Goal: Task Accomplishment & Management: Use online tool/utility

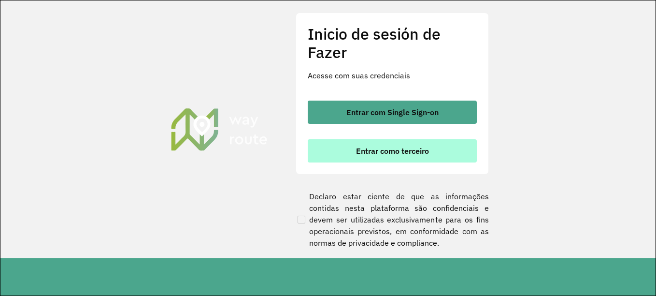
click at [393, 146] on font "Entrar como terceiro" at bounding box center [392, 151] width 73 height 10
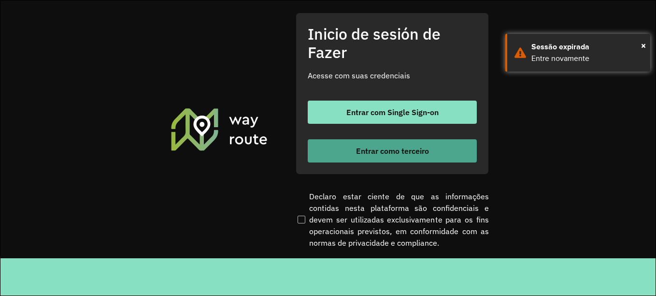
click at [382, 150] on font "Entrar como terceiro" at bounding box center [392, 151] width 73 height 10
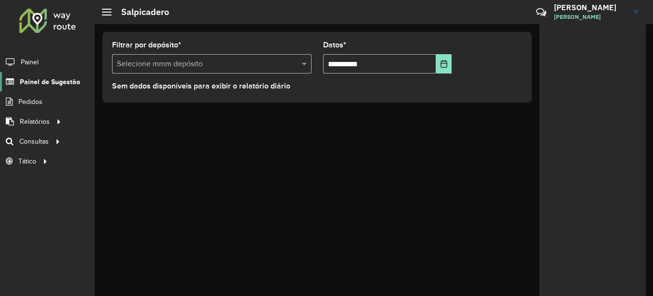
click at [67, 86] on span "Painel de Sugestão" at bounding box center [50, 82] width 60 height 10
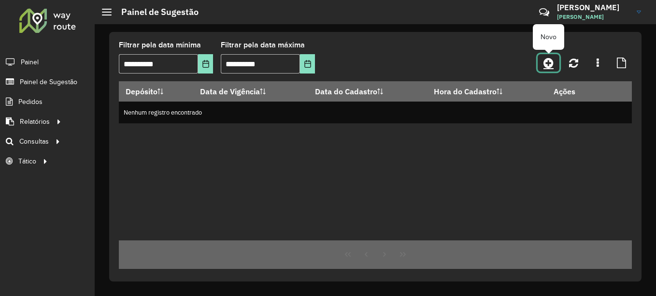
click at [546, 66] on icon at bounding box center [549, 63] width 10 height 12
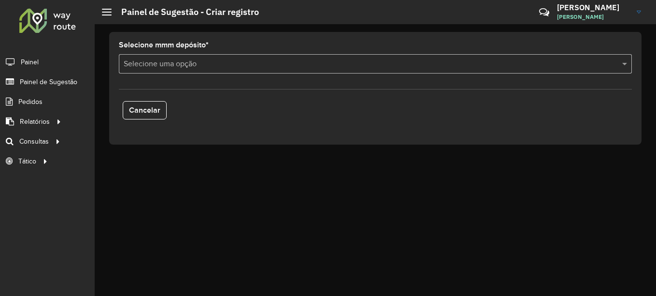
click at [231, 68] on input "text" at bounding box center [366, 64] width 484 height 12
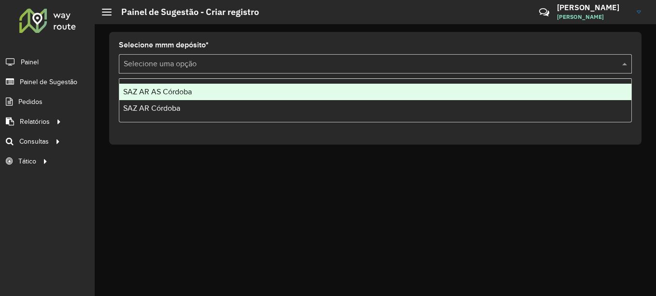
click at [187, 93] on span "SAZ AR AS Córdoba" at bounding box center [157, 91] width 69 height 8
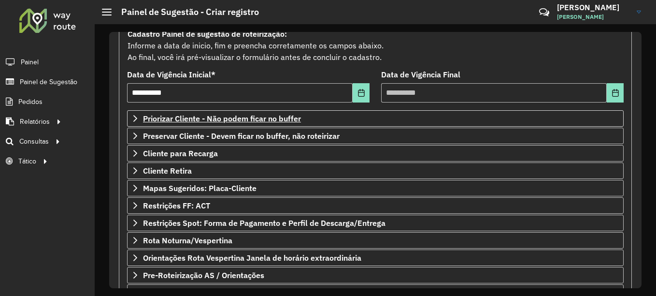
scroll to position [169, 0]
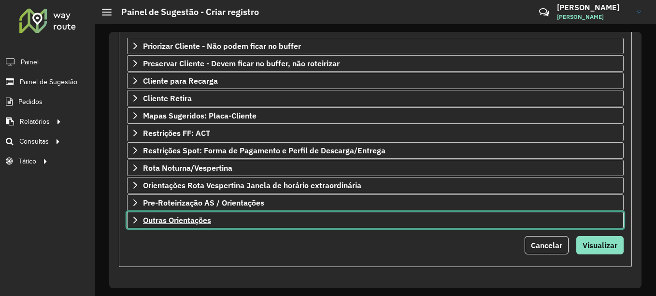
click at [205, 219] on span "Outras Orientações" at bounding box center [177, 220] width 68 height 8
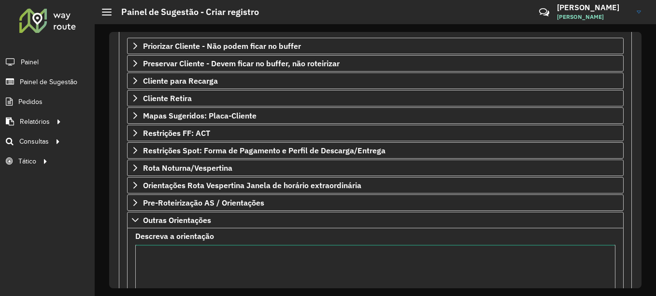
click at [177, 266] on textarea "Descreva a orientação" at bounding box center [375, 286] width 480 height 82
drag, startPoint x: 161, startPoint y: 252, endPoint x: 110, endPoint y: 252, distance: 50.7
click at [110, 252] on div "**********" at bounding box center [375, 160] width 533 height 256
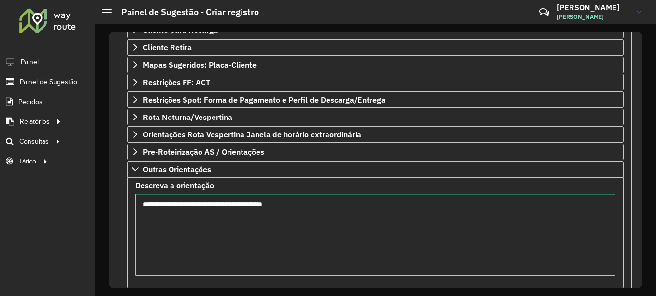
scroll to position [265, 0]
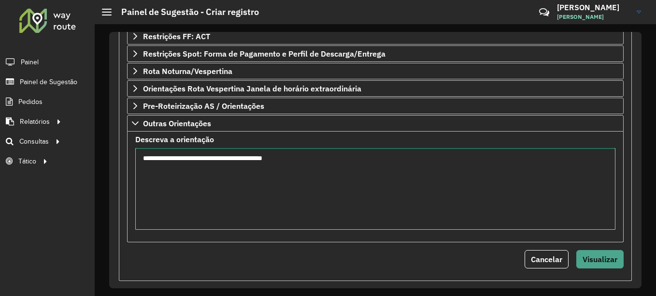
type textarea "**********"
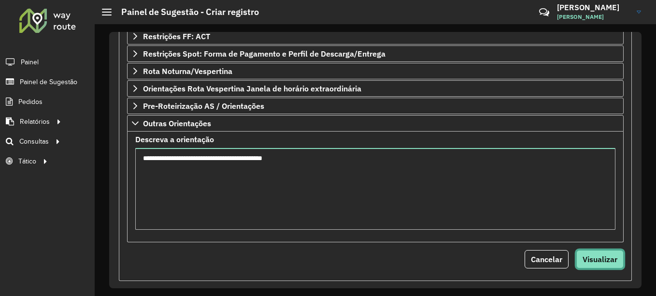
click at [596, 257] on span "Visualizar" at bounding box center [600, 259] width 35 height 10
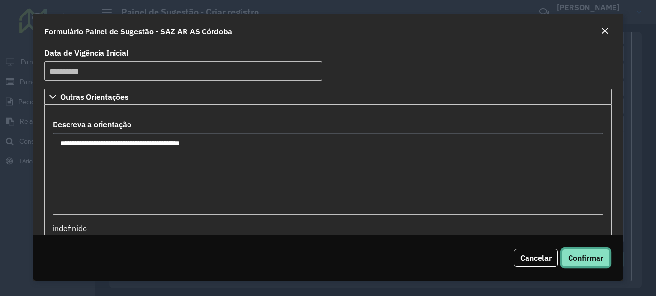
click at [596, 260] on span "Confirmar" at bounding box center [585, 258] width 35 height 10
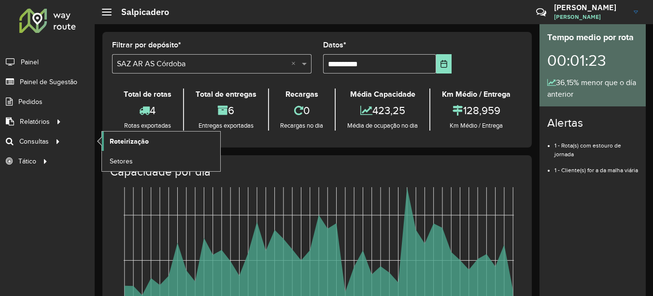
click at [139, 145] on span "Roteirização" at bounding box center [129, 141] width 39 height 10
click at [121, 139] on span "Roteirização" at bounding box center [129, 141] width 39 height 10
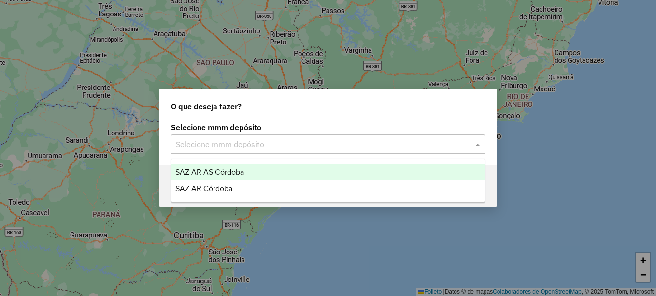
click at [251, 143] on input "text" at bounding box center [318, 145] width 285 height 12
click at [231, 170] on span "SAZ AR AS Córdoba" at bounding box center [209, 172] width 69 height 8
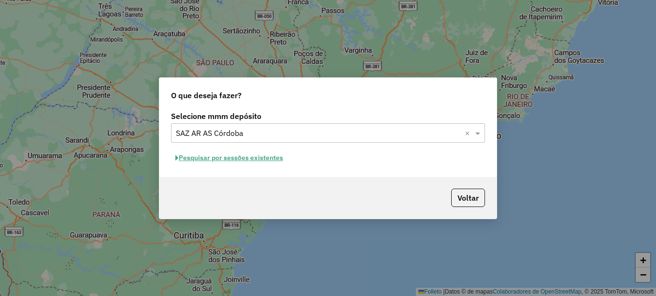
click at [250, 158] on font "Pesquisar por sessões existentes" at bounding box center [231, 157] width 104 height 9
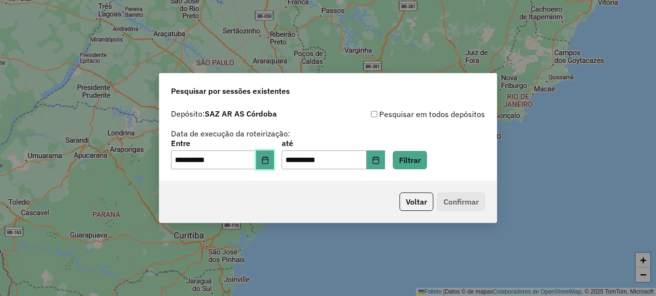
click at [269, 157] on icon "Elija la fecha" at bounding box center [265, 160] width 8 height 8
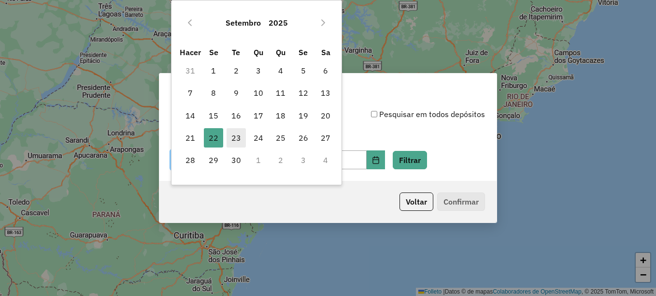
click at [241, 139] on span "23" at bounding box center [236, 137] width 19 height 19
type input "**********"
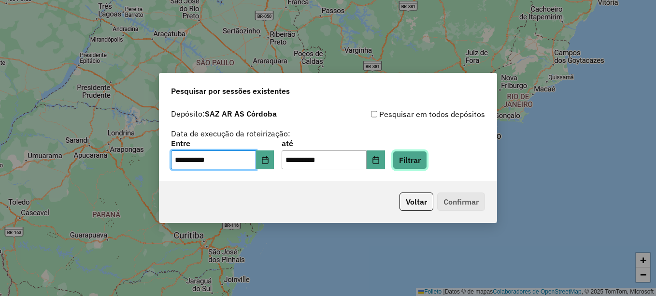
click at [419, 168] on button "Filtrar" at bounding box center [410, 160] width 34 height 18
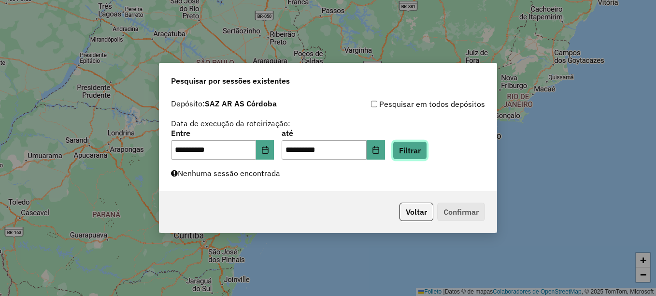
click at [421, 157] on button "Filtrar" at bounding box center [410, 150] width 34 height 18
click at [422, 156] on button "Filtrar" at bounding box center [410, 150] width 34 height 18
click at [421, 150] on button "Filtrar" at bounding box center [410, 150] width 34 height 18
click at [269, 150] on icon "Elija la fecha" at bounding box center [265, 150] width 8 height 8
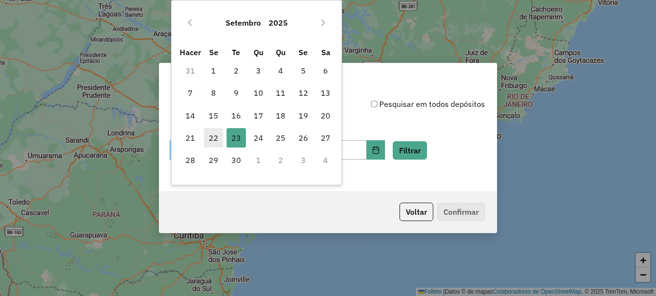
click at [217, 134] on font "22" at bounding box center [214, 138] width 10 height 12
type input "**********"
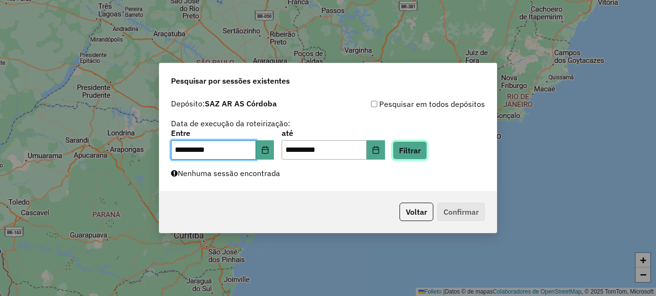
click at [427, 153] on button "Filtrar" at bounding box center [410, 150] width 34 height 18
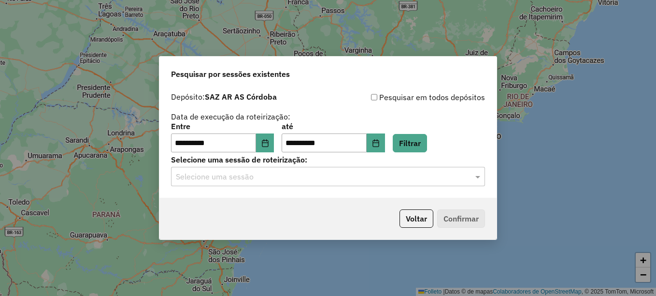
click at [340, 177] on input "text" at bounding box center [318, 177] width 285 height 12
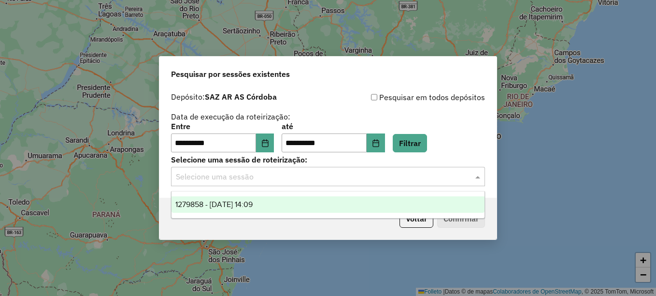
click at [253, 205] on span "1279858 - 22/09/2025 14:09" at bounding box center [213, 204] width 77 height 8
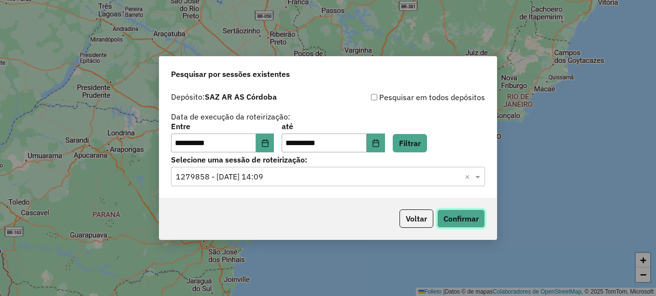
click at [457, 225] on button "Confirmar" at bounding box center [461, 218] width 48 height 18
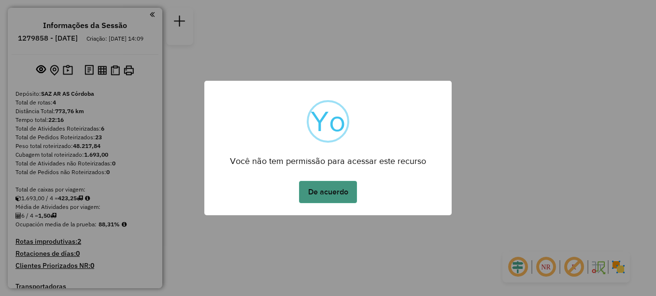
click at [344, 197] on button "De acuerdo" at bounding box center [328, 192] width 58 height 22
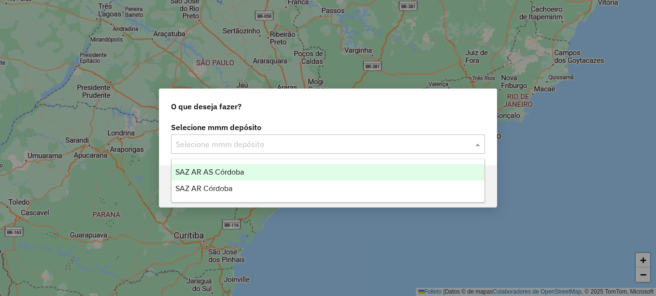
click at [254, 142] on input "text" at bounding box center [318, 145] width 285 height 12
click at [232, 175] on span "SAZ AR AS Córdoba" at bounding box center [209, 172] width 69 height 8
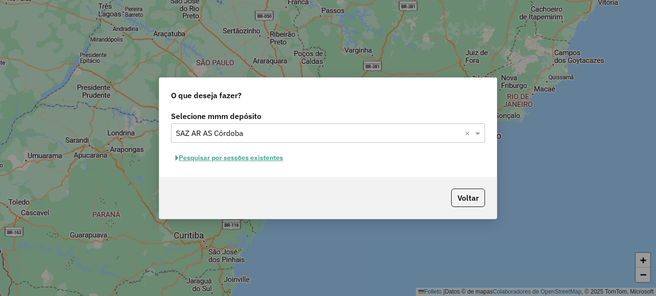
click at [243, 157] on font "Pesquisar por sessões existentes" at bounding box center [231, 157] width 104 height 9
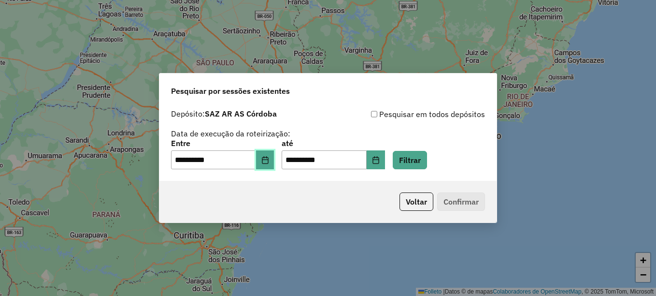
click at [268, 157] on icon "Elija la fecha" at bounding box center [265, 160] width 6 height 8
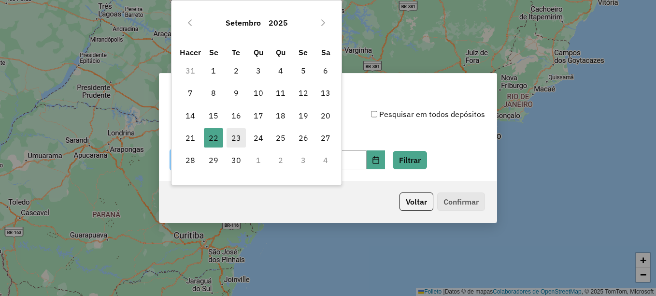
click at [239, 140] on font "23" at bounding box center [236, 138] width 10 height 12
type input "**********"
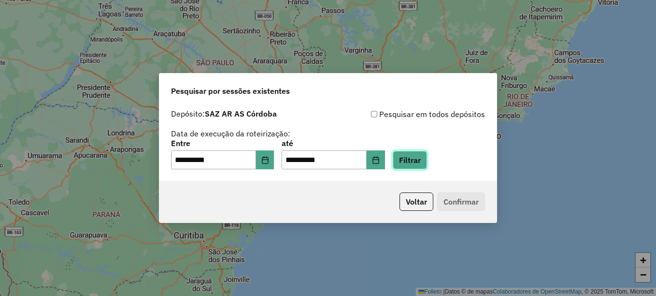
click at [417, 169] on button "Filtrar" at bounding box center [410, 160] width 34 height 18
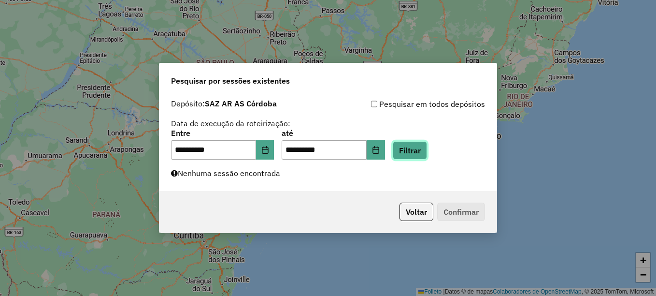
click at [419, 153] on button "Filtrar" at bounding box center [410, 150] width 34 height 18
click at [415, 154] on button "Filtrar" at bounding box center [410, 150] width 34 height 18
click at [418, 155] on button "Filtrar" at bounding box center [410, 150] width 34 height 18
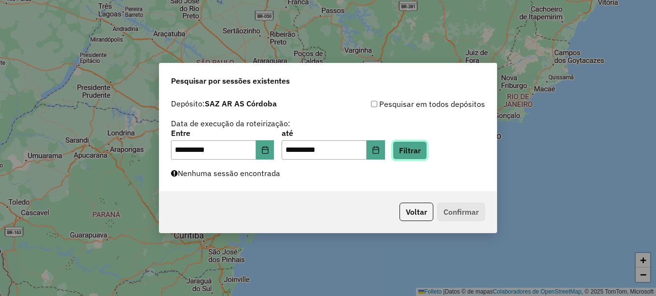
click at [418, 155] on button "Filtrar" at bounding box center [410, 150] width 34 height 18
click at [417, 152] on button "Filtrar" at bounding box center [410, 150] width 34 height 18
click at [423, 154] on button "Filtrar" at bounding box center [410, 150] width 34 height 18
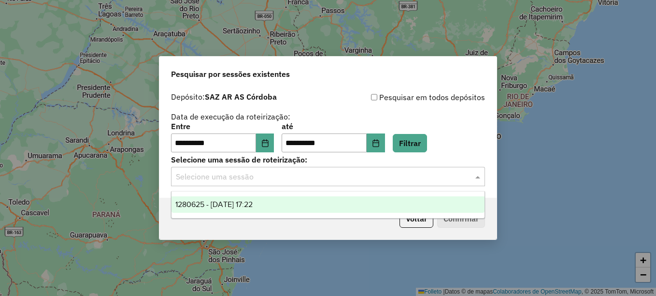
click at [392, 176] on input "text" at bounding box center [318, 177] width 285 height 12
drag, startPoint x: 272, startPoint y: 201, endPoint x: 401, endPoint y: 231, distance: 132.5
click at [275, 202] on div "1280625 - 23/09/2025 17:22" at bounding box center [328, 204] width 313 height 16
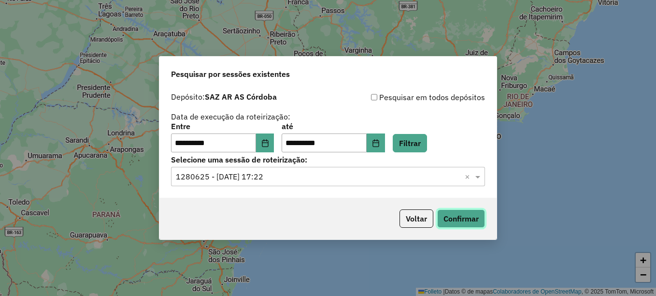
click at [452, 223] on button "Confirmar" at bounding box center [461, 218] width 48 height 18
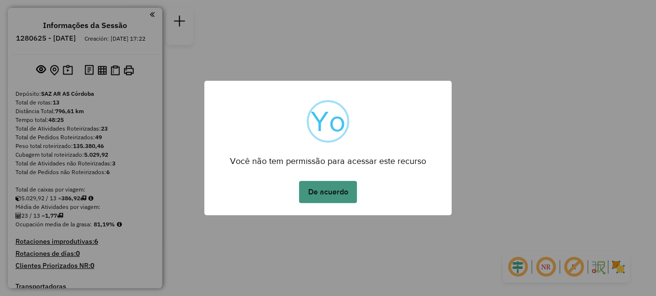
click at [328, 195] on button "De acuerdo" at bounding box center [328, 192] width 58 height 22
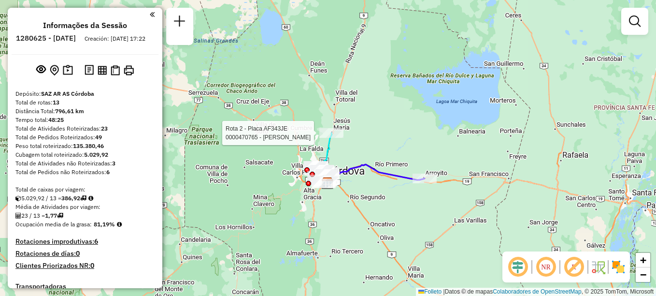
select select "**********"
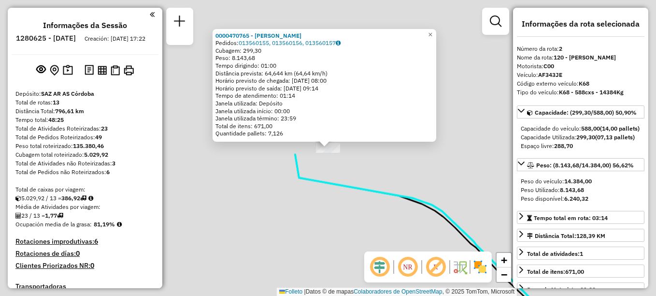
scroll to position [390, 0]
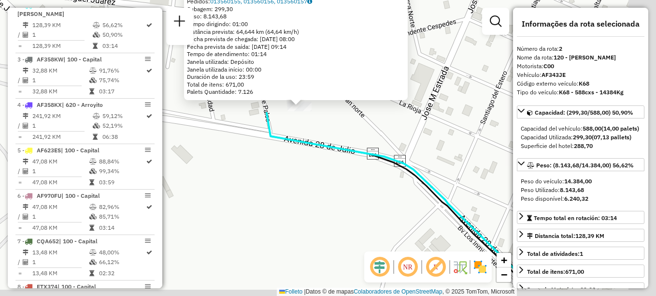
drag, startPoint x: 367, startPoint y: 154, endPoint x: 346, endPoint y: 120, distance: 39.3
click at [348, 124] on div "0000470765 - Mariano de Jesús María Pedidos: 013560155, 013560156, 013560157 Cu…" at bounding box center [328, 148] width 656 height 296
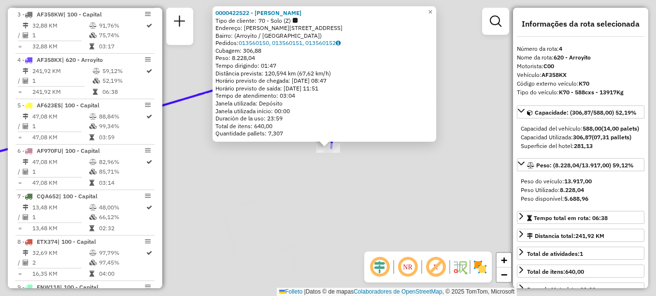
scroll to position [480, 0]
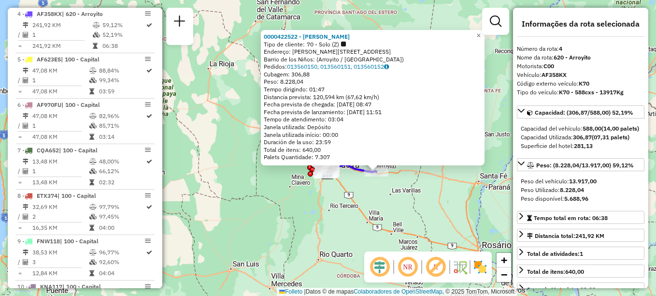
click at [403, 199] on div "0000422522 - MARIANO S.A. Tipo de cliente: 70 - Solo (Z) Endereço: Justo José d…" at bounding box center [328, 148] width 656 height 296
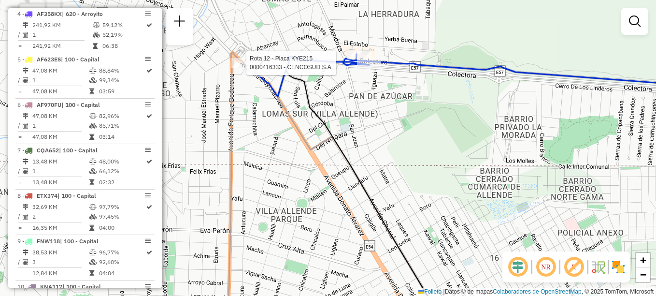
select select "**********"
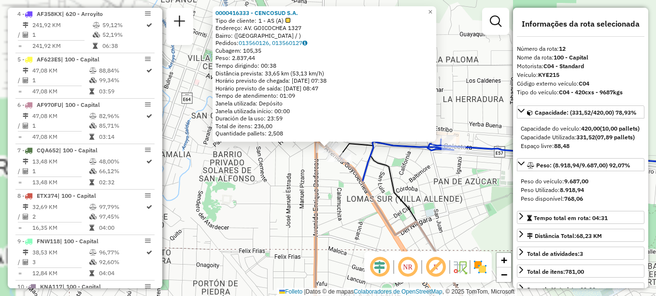
scroll to position [823, 0]
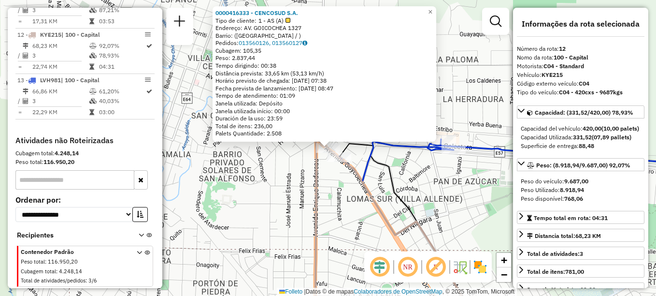
click at [636, 194] on div "Peso Utilizado: 8.918,94" at bounding box center [581, 190] width 120 height 9
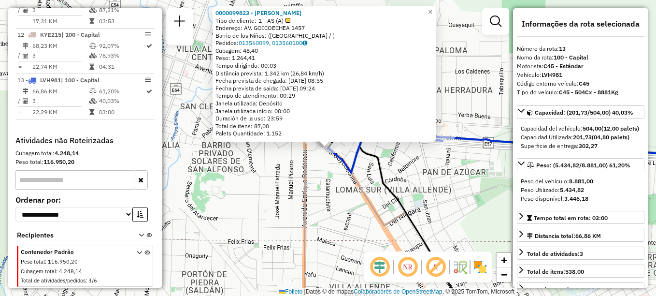
click at [422, 177] on div "0000099823 - BLANCH BENJAMIN LUIS Tipo de cliente: 1 - AS (A) Endereço: AV. GOI…" at bounding box center [328, 148] width 656 height 296
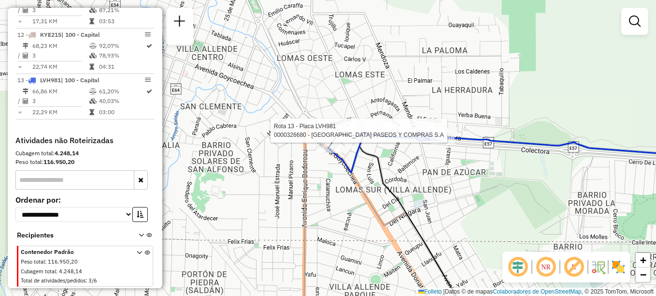
select select "**********"
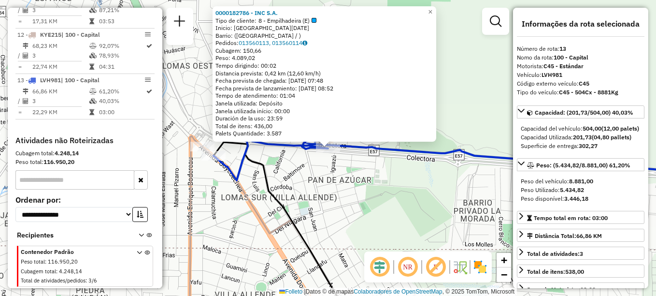
click at [329, 180] on div "0000182786 - INC S.A. Tipo de cliente: 8 - Empilhadeira (E) Inicio: RIO DE JANE…" at bounding box center [328, 148] width 656 height 296
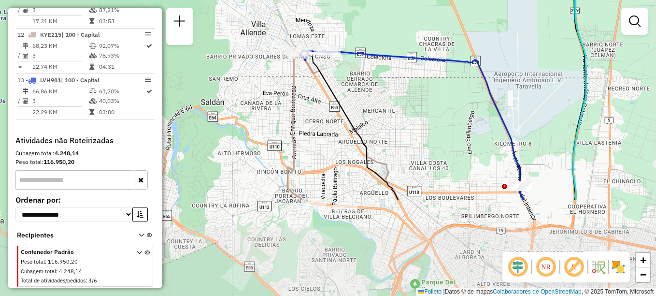
drag, startPoint x: 360, startPoint y: 205, endPoint x: 350, endPoint y: 56, distance: 149.6
click at [351, 58] on div "Janela de atendimento Grade de atendimento Capacidade Transportadoras Veículos …" at bounding box center [328, 148] width 656 height 296
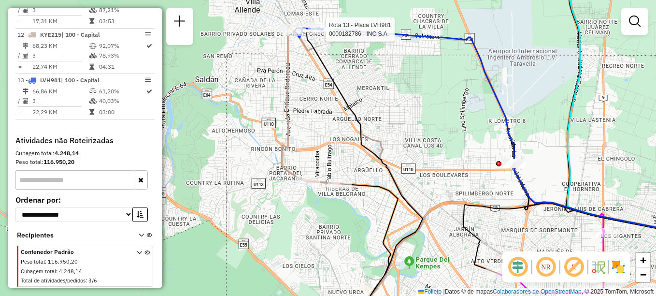
select select "**********"
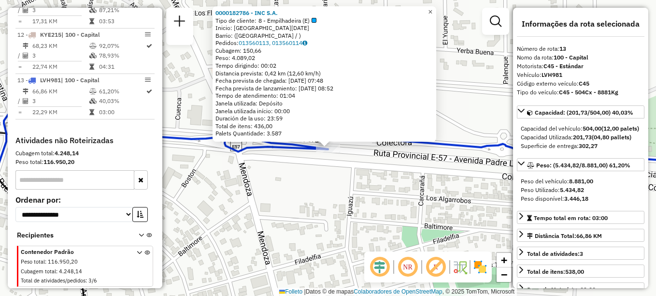
click at [436, 9] on link "×" at bounding box center [431, 12] width 12 height 12
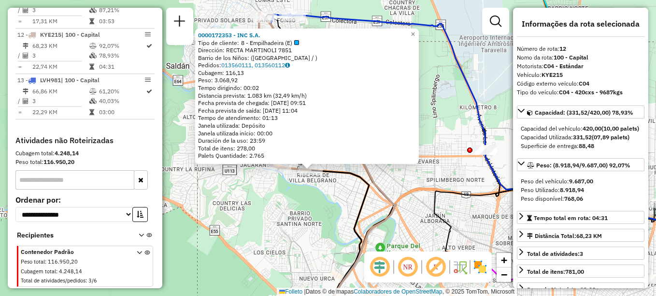
click at [333, 204] on div "0000172353 - INC S.A. Tipo de cliente: 8 - Empilhadeira (E) Dirección: RECTA MA…" at bounding box center [328, 148] width 656 height 296
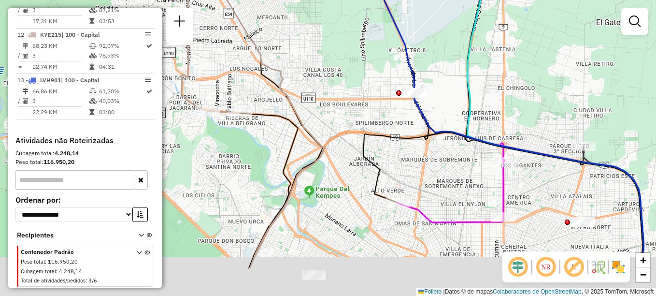
drag, startPoint x: 380, startPoint y: 180, endPoint x: 323, endPoint y: 118, distance: 84.5
click at [327, 119] on div "Janela de atendimento Grade de atendimento Capacidade Transportadoras Veículos …" at bounding box center [328, 148] width 656 height 296
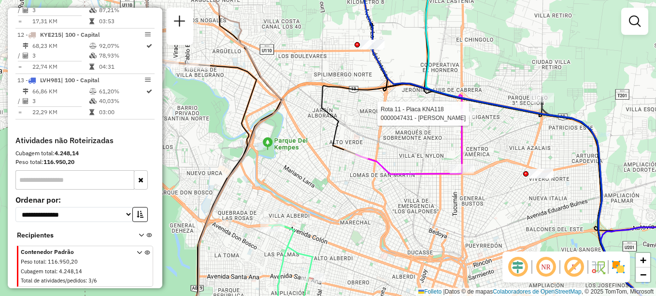
select select "**********"
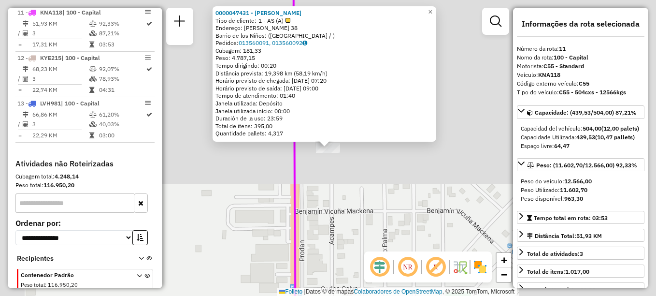
scroll to position [798, 0]
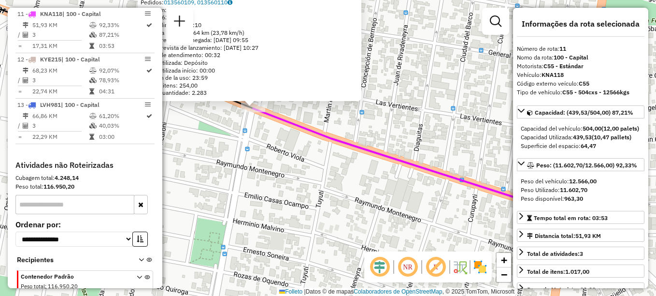
drag, startPoint x: 373, startPoint y: 211, endPoint x: 264, endPoint y: 145, distance: 127.2
click at [265, 146] on div "0000172351 - INC S.A. Tipo de cliente: 1 - AS (A) Endereço: BV. LOS GRANADEROS …" at bounding box center [328, 148] width 656 height 296
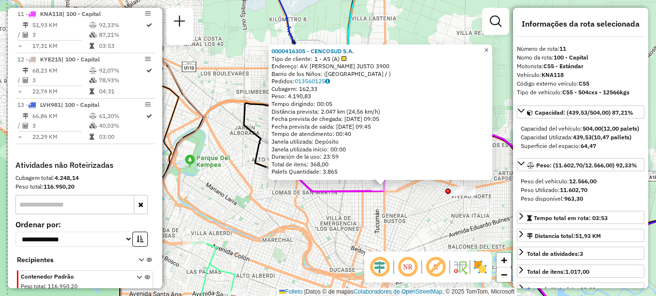
click at [492, 48] on link "×" at bounding box center [487, 50] width 12 height 12
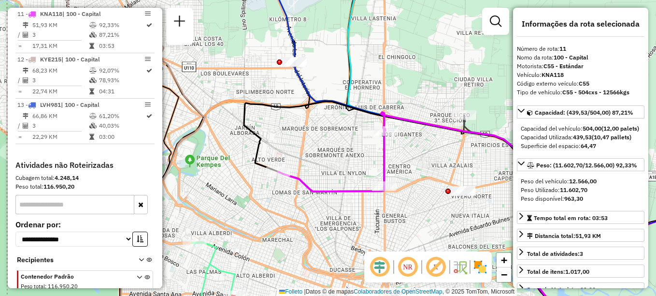
drag, startPoint x: 392, startPoint y: 121, endPoint x: 311, endPoint y: 69, distance: 96.3
click at [381, 112] on icon at bounding box center [476, 218] width 190 height 213
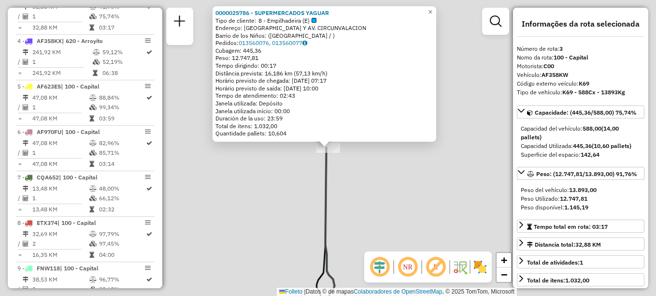
scroll to position [435, 0]
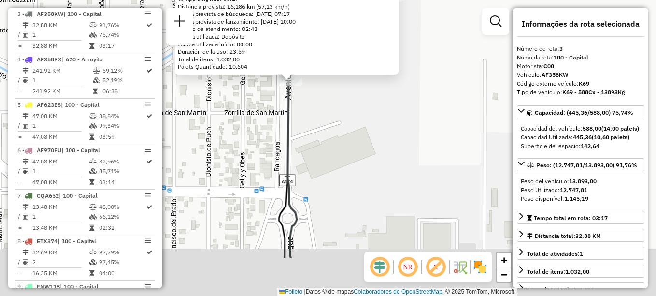
drag, startPoint x: 390, startPoint y: 128, endPoint x: 379, endPoint y: 98, distance: 32.0
click at [380, 100] on div "0000025786 - SUPERMERCADOS YAGUAR Tipo de cliente: 8 - Empilhadeira (E) Direcci…" at bounding box center [328, 148] width 656 height 296
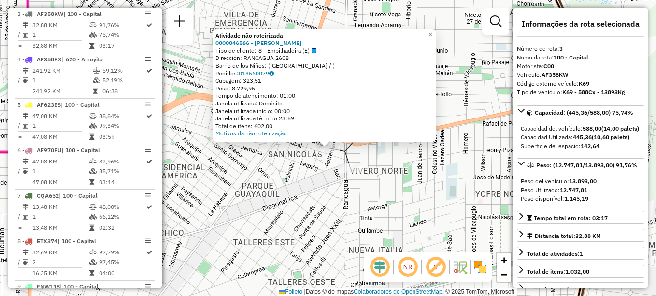
click at [360, 188] on div "Atividade não roteirizada 0000046566 - MARIANO S.A. Tipo de cliente: 8 - Empilh…" at bounding box center [328, 148] width 656 height 296
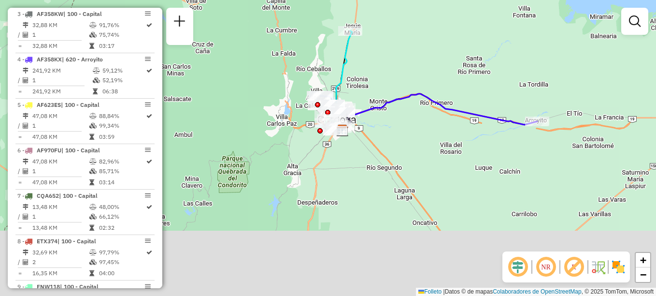
drag, startPoint x: 352, startPoint y: 212, endPoint x: 337, endPoint y: 113, distance: 99.7
click at [337, 126] on div at bounding box center [335, 131] width 24 height 10
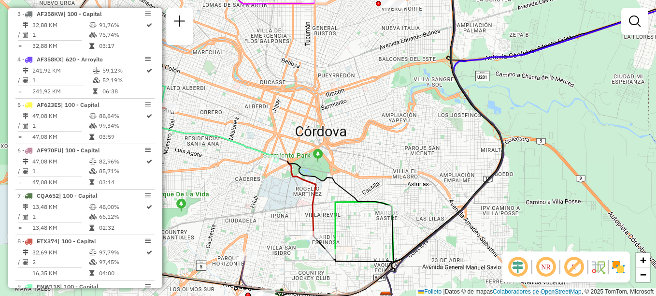
drag, startPoint x: 366, startPoint y: 101, endPoint x: 419, endPoint y: 72, distance: 59.5
click at [419, 72] on div "Janela de atendimento Grade de atendimento Capacidade Transportadoras Veículos …" at bounding box center [328, 148] width 656 height 296
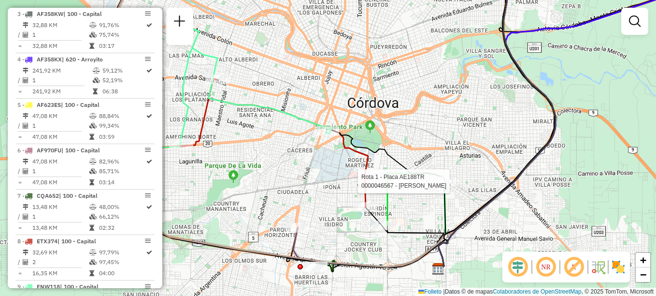
select select "**********"
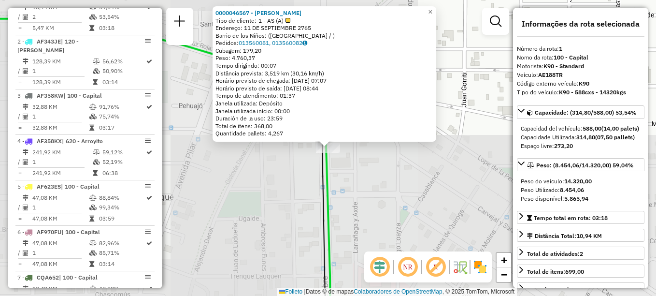
scroll to position [344, 0]
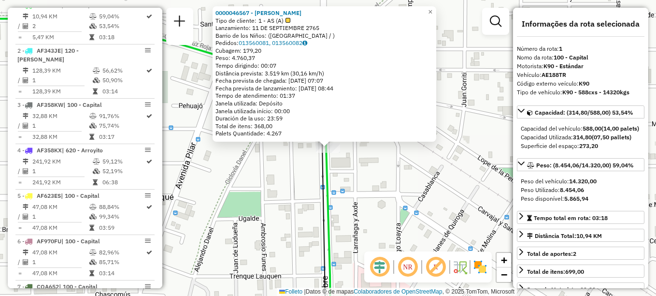
click at [418, 185] on div "0000046567 - MARIANO S.A. Tipo de cliente: 1 - AS (A) Lanzamiento: 11 DE SEPTIE…" at bounding box center [328, 148] width 656 height 296
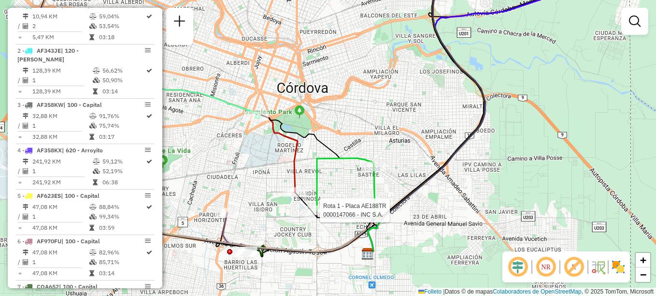
select select "**********"
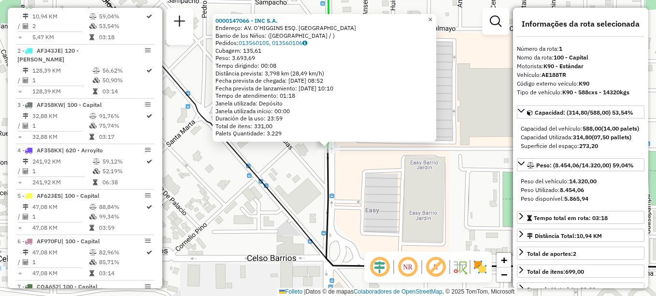
click at [433, 16] on span "×" at bounding box center [430, 19] width 4 height 8
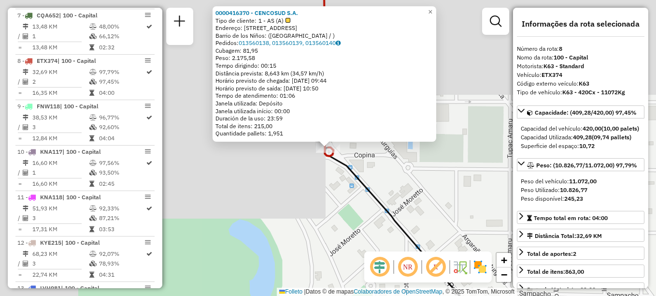
scroll to position [662, 0]
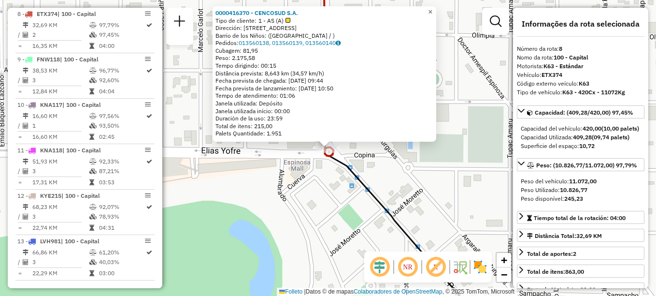
click at [433, 8] on span "×" at bounding box center [430, 12] width 4 height 8
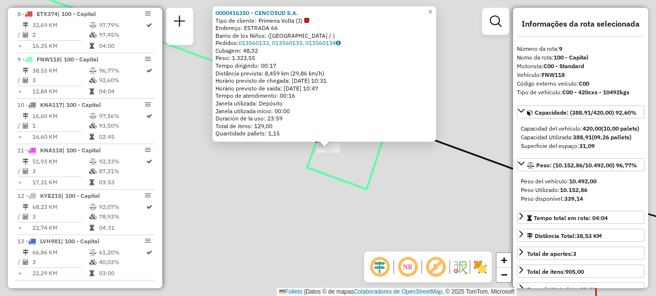
scroll to position [708, 0]
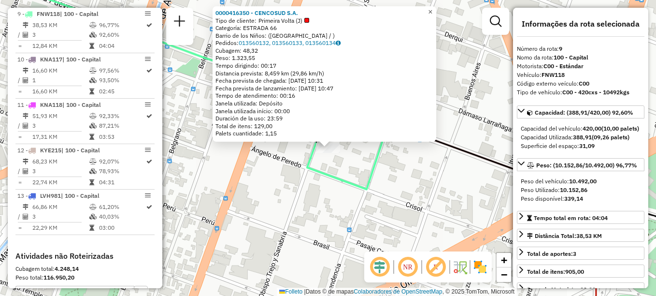
click at [433, 8] on span "×" at bounding box center [430, 12] width 4 height 8
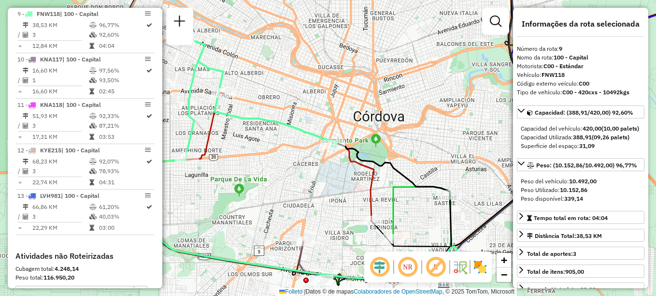
drag, startPoint x: 334, startPoint y: 186, endPoint x: 340, endPoint y: 166, distance: 21.2
click at [340, 168] on div "Janela de atendimento Grade de atendimento Capacidade Transportadoras Veículos …" at bounding box center [328, 148] width 656 height 296
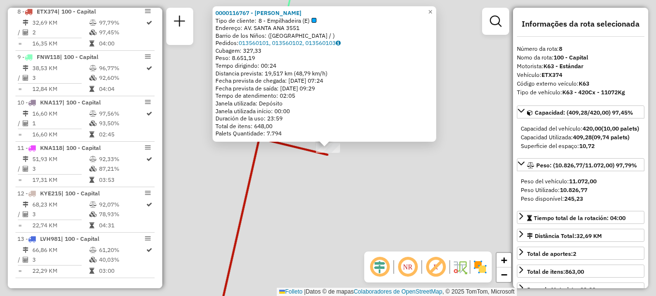
scroll to position [662, 0]
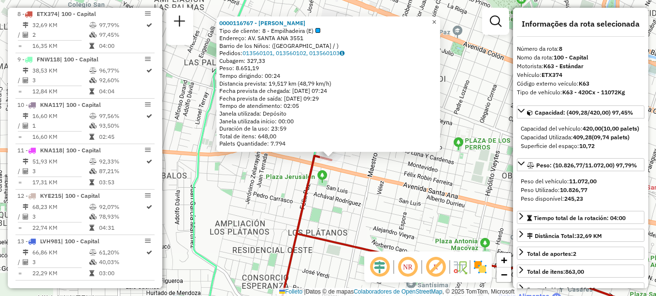
click at [436, 19] on span "×" at bounding box center [434, 22] width 4 height 8
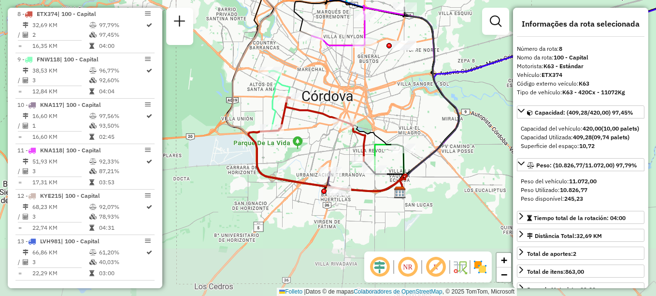
click at [315, 123] on div "Janela de atendimento Grade de atendimento Capacidade Transportadoras Veículos …" at bounding box center [328, 148] width 656 height 296
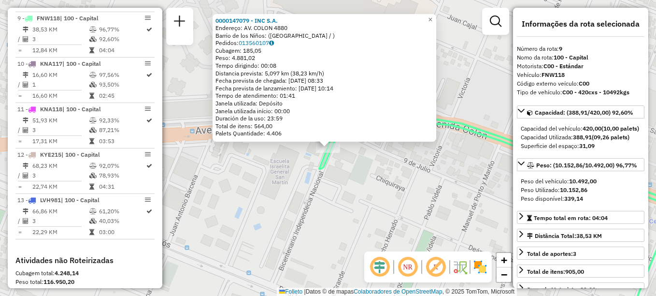
scroll to position [708, 0]
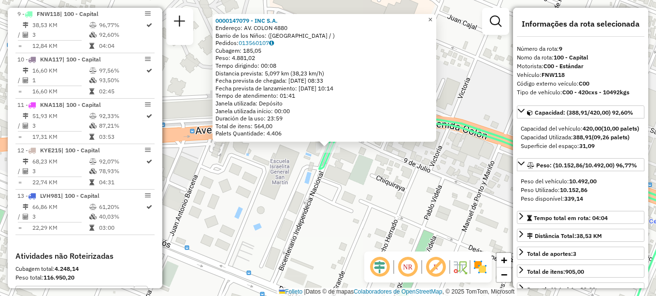
click at [433, 15] on span "×" at bounding box center [430, 19] width 4 height 8
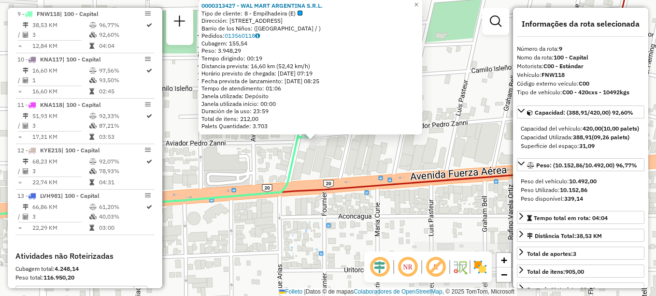
drag, startPoint x: 354, startPoint y: 206, endPoint x: 287, endPoint y: 173, distance: 75.4
click at [287, 173] on div "0000313427 - WAL MART ARGENTINA S.R.L. Tipo de cliente: 8 - Empilhadeira (E) Di…" at bounding box center [328, 148] width 656 height 296
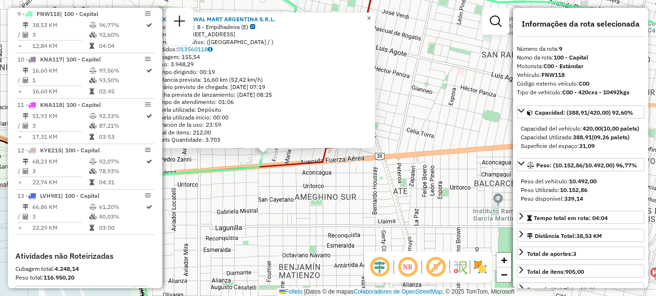
click at [371, 17] on span "×" at bounding box center [369, 18] width 4 height 8
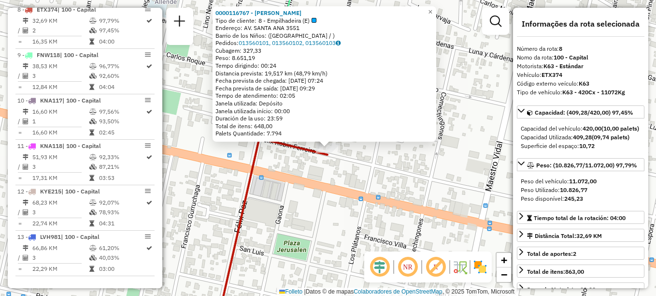
scroll to position [662, 0]
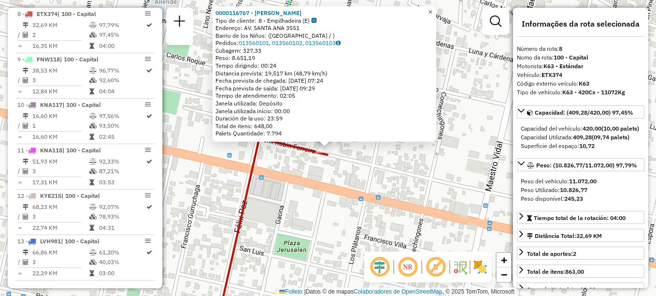
click at [433, 8] on span "×" at bounding box center [430, 12] width 4 height 8
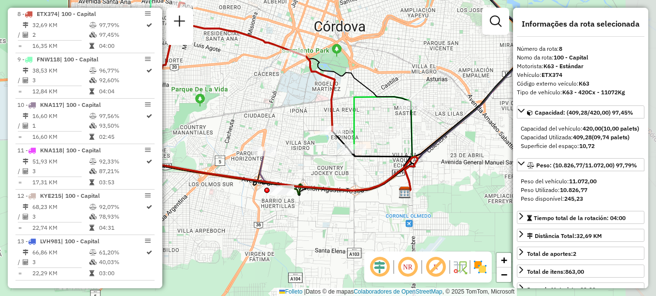
drag, startPoint x: 414, startPoint y: 155, endPoint x: 294, endPoint y: 70, distance: 147.0
click at [294, 70] on div "Janela de atendimento Grade de atendimento Capacidade Transportadoras Veículos …" at bounding box center [328, 148] width 656 height 296
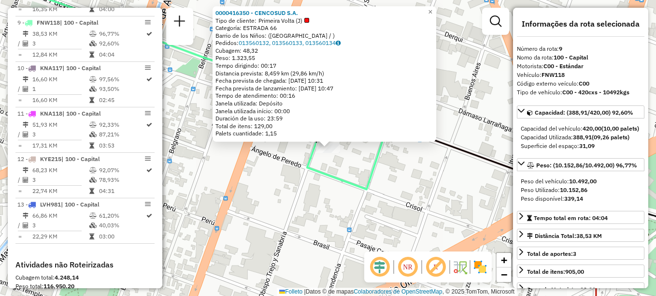
scroll to position [708, 0]
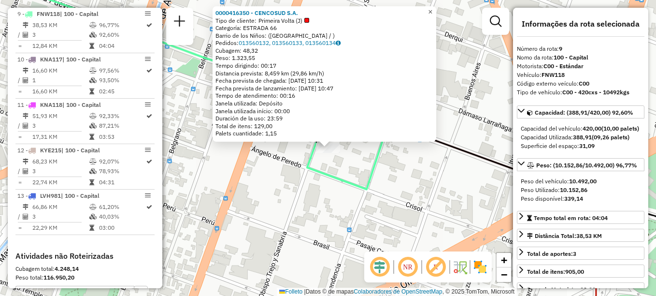
click at [433, 10] on span "×" at bounding box center [430, 12] width 4 height 8
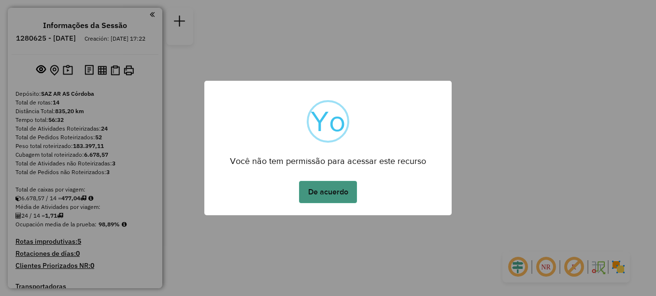
click at [324, 185] on button "De acuerdo" at bounding box center [328, 192] width 58 height 22
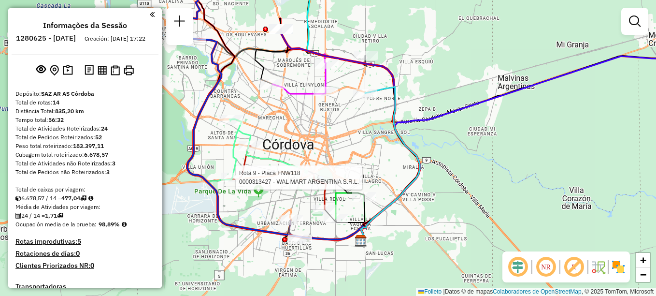
select select "**********"
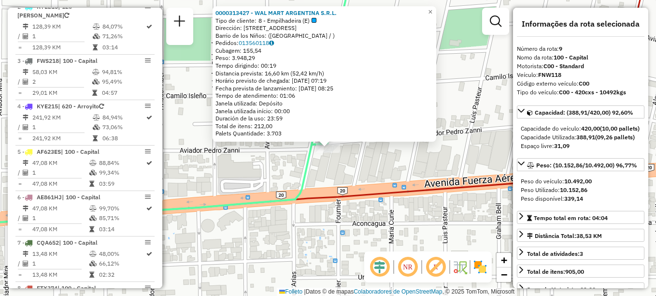
scroll to position [708, 0]
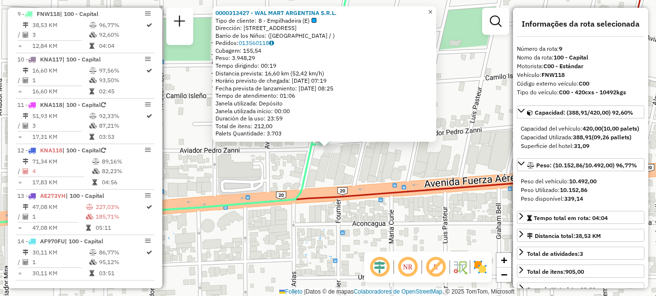
click at [433, 8] on span "×" at bounding box center [430, 12] width 4 height 8
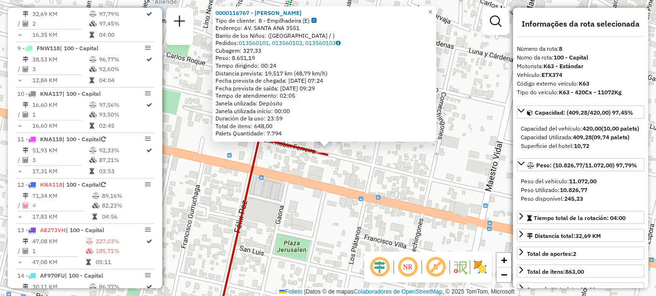
scroll to position [662, 0]
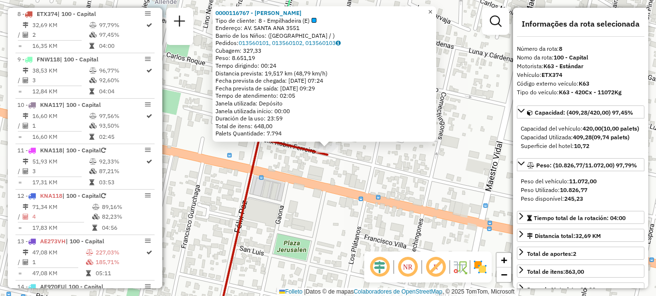
click at [433, 12] on span "×" at bounding box center [430, 12] width 4 height 8
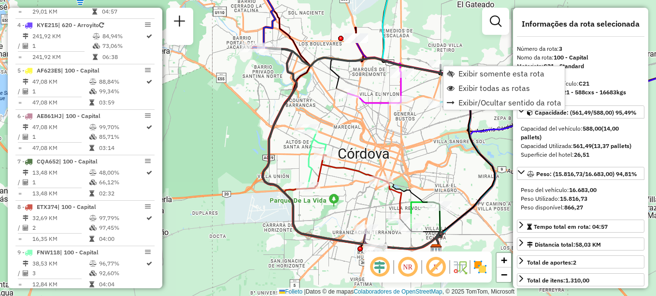
scroll to position [435, 0]
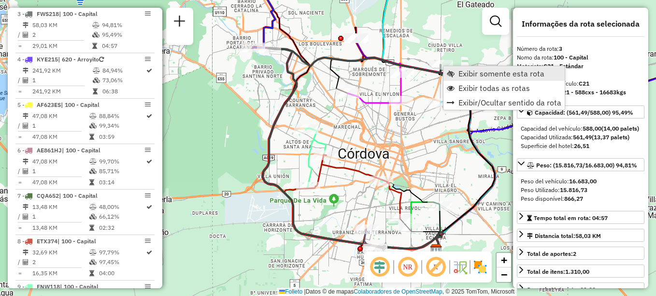
click at [467, 71] on span "Exibir somente esta rota" at bounding box center [502, 74] width 86 height 8
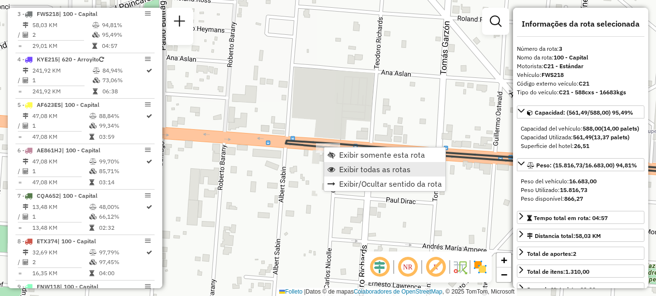
click at [360, 170] on span "Exibir todas as rotas" at bounding box center [375, 169] width 72 height 8
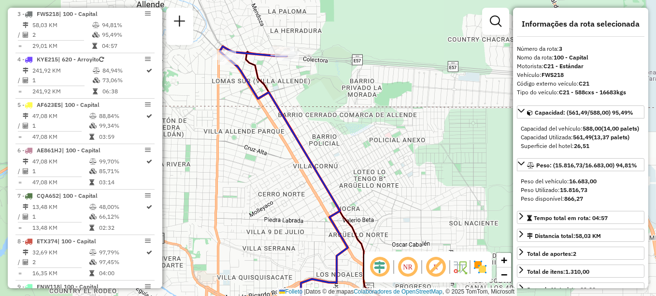
drag, startPoint x: 342, startPoint y: 103, endPoint x: 341, endPoint y: 85, distance: 17.9
click at [341, 85] on div "Janela de atendimento Grade de atendimento Capacidade Transportadoras Veículos …" at bounding box center [328, 148] width 656 height 296
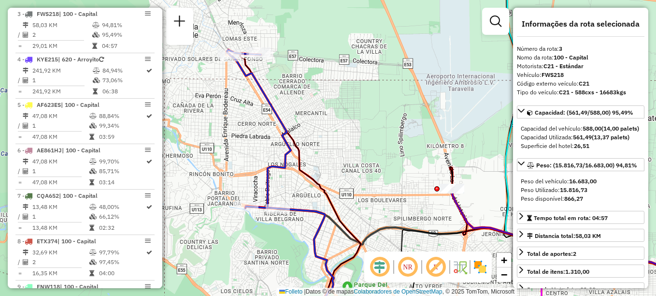
drag, startPoint x: 371, startPoint y: 128, endPoint x: 365, endPoint y: 123, distance: 7.6
click at [366, 125] on div "Janela de atendimento Grade de atendimento Capacidade Transportadoras Veículos …" at bounding box center [328, 148] width 656 height 296
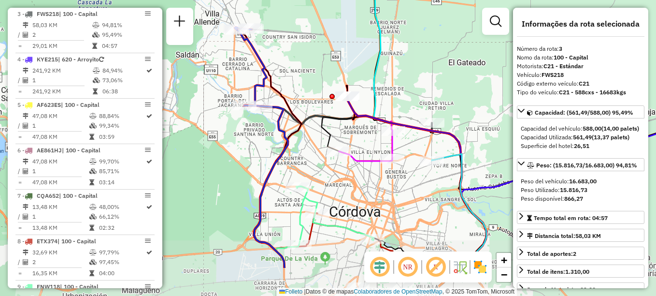
drag, startPoint x: 310, startPoint y: 82, endPoint x: 303, endPoint y: 64, distance: 19.5
click at [303, 64] on div "Janela de atendimento Grade de atendimento Capacidade Transportadoras Veículos …" at bounding box center [328, 148] width 656 height 296
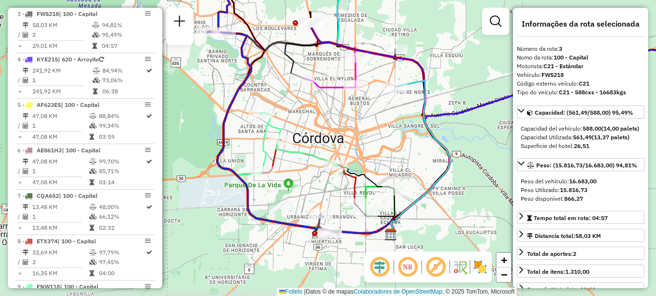
drag, startPoint x: 354, startPoint y: 163, endPoint x: 323, endPoint y: 101, distance: 69.4
click at [323, 101] on div "Janela de atendimento Grade de atendimento Capacidade Transportadoras Veículos …" at bounding box center [328, 148] width 656 height 296
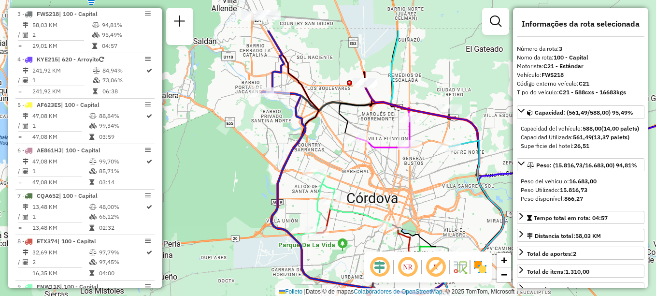
drag, startPoint x: 374, startPoint y: 162, endPoint x: 419, endPoint y: 211, distance: 66.3
click at [419, 211] on div "Janela de atendimento Grade de atendimento Capacidade Transportadoras Veículos …" at bounding box center [328, 148] width 656 height 296
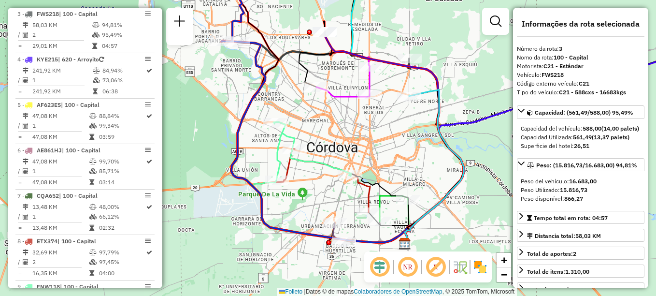
drag, startPoint x: 406, startPoint y: 186, endPoint x: 402, endPoint y: 173, distance: 13.0
click at [402, 173] on div "Janela de atendimento Grade de atendimento Capacidade Transportadoras Veículos …" at bounding box center [328, 148] width 656 height 296
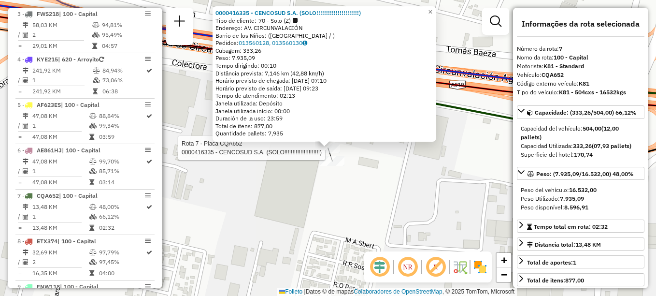
scroll to position [617, 0]
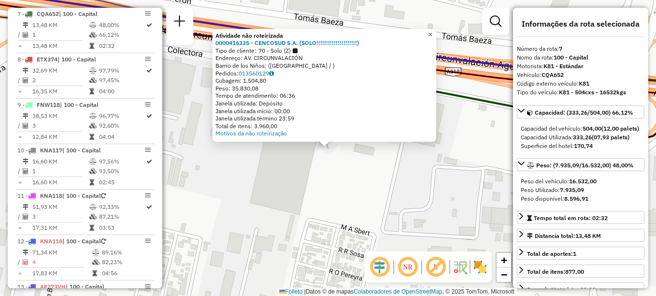
drag, startPoint x: 436, startPoint y: 31, endPoint x: 432, endPoint y: 42, distance: 11.7
click at [433, 31] on span "×" at bounding box center [430, 34] width 4 height 8
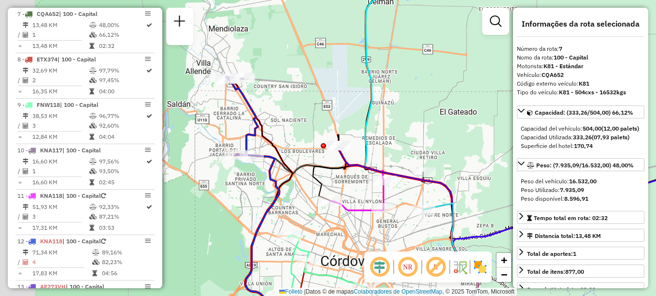
click at [381, 161] on div "Janela de atendimento Grade de atendimento Capacidade Transportadoras Veículos …" at bounding box center [328, 148] width 656 height 296
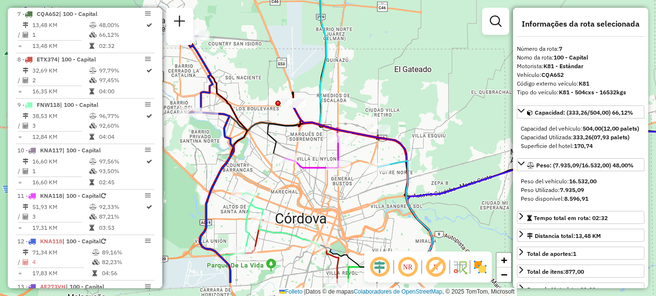
drag, startPoint x: 257, startPoint y: 132, endPoint x: 237, endPoint y: 113, distance: 27.7
click at [237, 113] on icon at bounding box center [217, 159] width 60 height 248
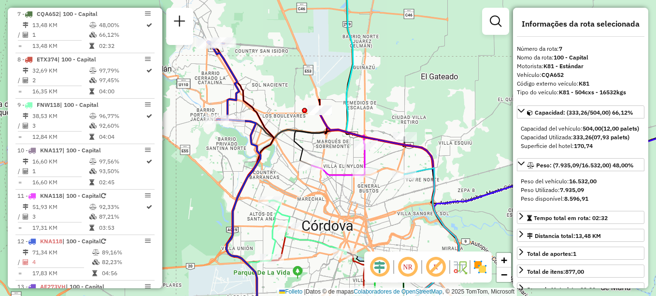
drag, startPoint x: 382, startPoint y: 155, endPoint x: 419, endPoint y: 172, distance: 40.2
click at [419, 172] on div "Janela de atendimento Grade de atendimento Capacidade Transportadoras Veículos …" at bounding box center [328, 148] width 656 height 296
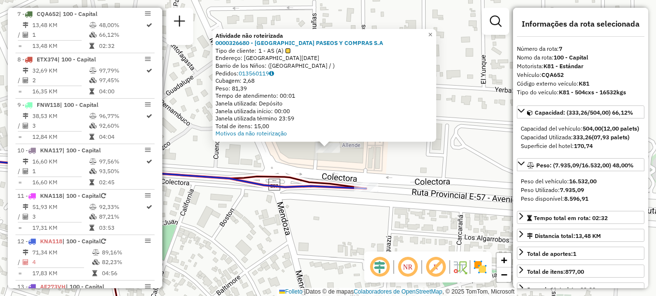
click at [468, 58] on div "Atividade não roteirizada 0000326680 - VILLA ALLENDE PASEOS Y COMPRAS S.A Tipo …" at bounding box center [328, 148] width 656 height 296
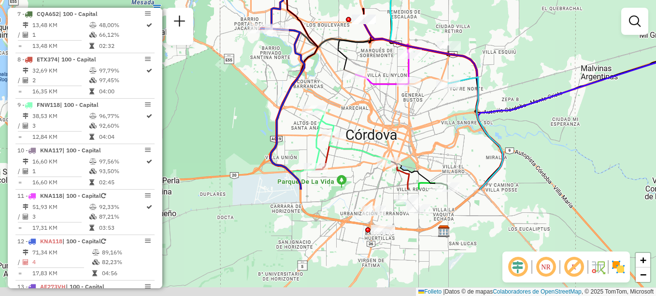
drag, startPoint x: 360, startPoint y: 87, endPoint x: 318, endPoint y: -43, distance: 135.9
click at [318, 0] on html "Aguarde... Pop-up bloqueado! Seu navegador bloqueou automáticamente a abertura …" at bounding box center [328, 148] width 656 height 296
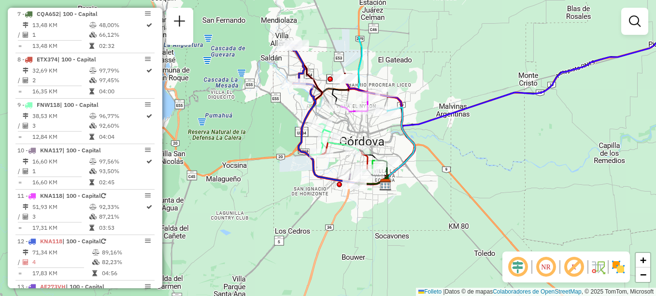
drag, startPoint x: 386, startPoint y: 165, endPoint x: 382, endPoint y: 209, distance: 44.1
click at [382, 209] on div "Janela de atendimento Grade de atendimento Capacidade Transportadoras Veículos …" at bounding box center [328, 148] width 656 height 296
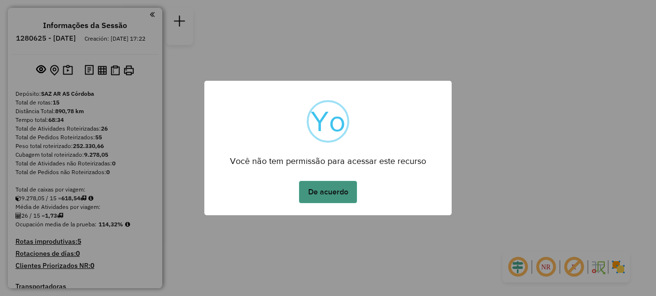
click at [322, 194] on button "De acuerdo" at bounding box center [328, 192] width 58 height 22
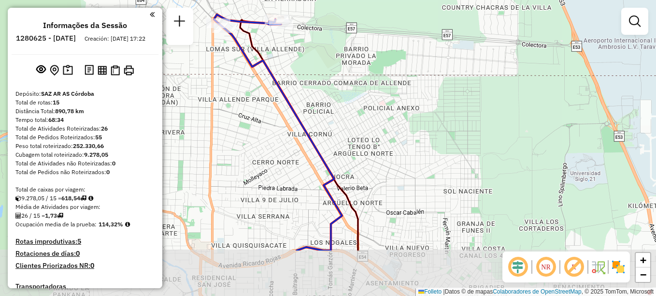
drag, startPoint x: 318, startPoint y: 125, endPoint x: 331, endPoint y: 41, distance: 84.5
click at [331, 41] on div "Janela de atendimento Grade de atendimento Capacidade Transportadoras Veículos …" at bounding box center [328, 148] width 656 height 296
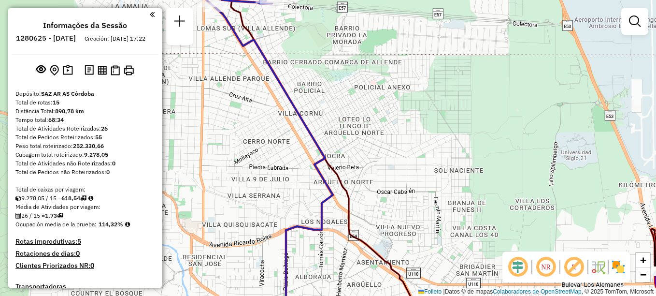
drag, startPoint x: 358, startPoint y: 97, endPoint x: 342, endPoint y: 79, distance: 24.0
click at [344, 80] on div "Janela de atendimento Grade de atendimento Capacidade Transportadoras Veículos …" at bounding box center [328, 148] width 656 height 296
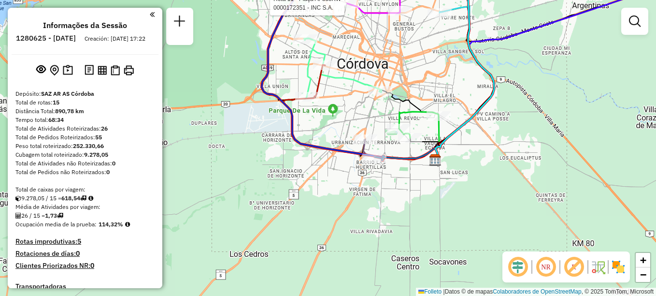
click at [534, 22] on icon at bounding box center [578, 67] width 287 height 185
select select "**********"
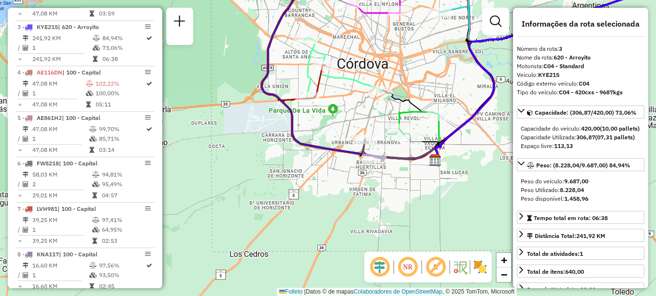
scroll to position [435, 0]
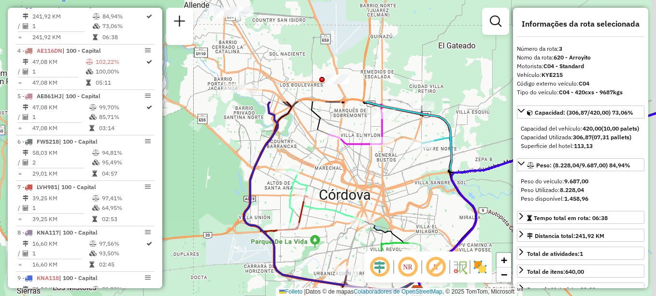
drag, startPoint x: 318, startPoint y: 155, endPoint x: 297, endPoint y: 306, distance: 152.8
click at [297, 295] on html "Aguarde... Pop-up bloqueado! Seu navegador bloqueou automáticamente a abertura …" at bounding box center [328, 148] width 656 height 296
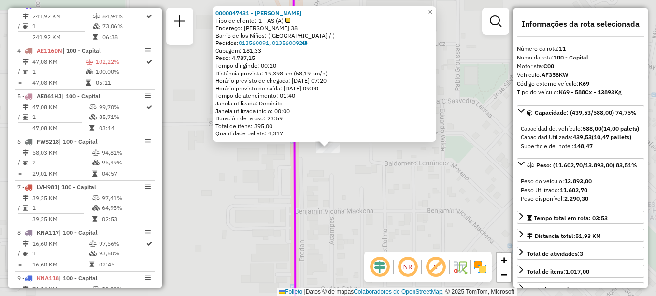
scroll to position [770, 0]
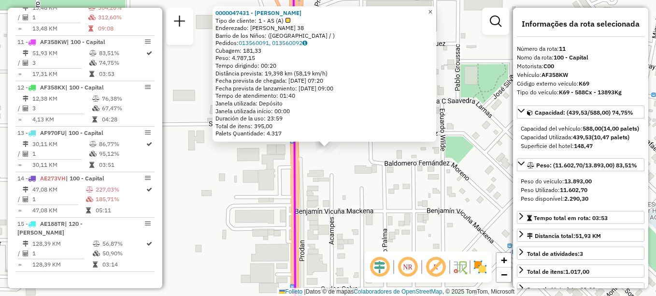
drag, startPoint x: 436, startPoint y: 7, endPoint x: 402, endPoint y: 94, distance: 94.0
click at [433, 8] on span "×" at bounding box center [430, 12] width 4 height 8
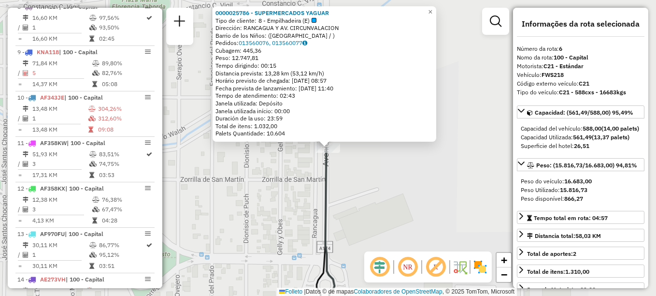
scroll to position [571, 0]
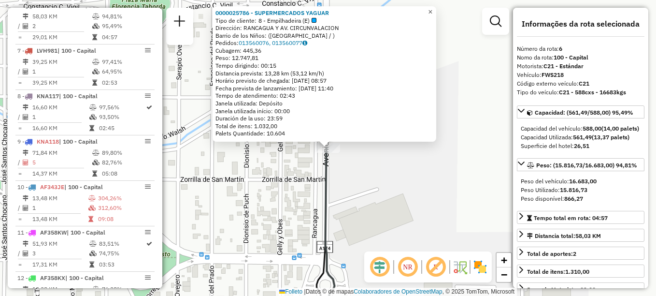
click at [433, 8] on span "×" at bounding box center [430, 12] width 4 height 8
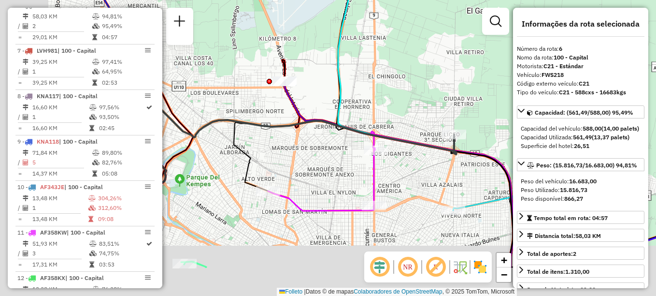
drag, startPoint x: 389, startPoint y: 142, endPoint x: 417, endPoint y: 127, distance: 32.0
click at [415, 127] on div "Janela de atendimento Grade de atendimento Capacidade Transportadoras Veículos …" at bounding box center [328, 148] width 656 height 296
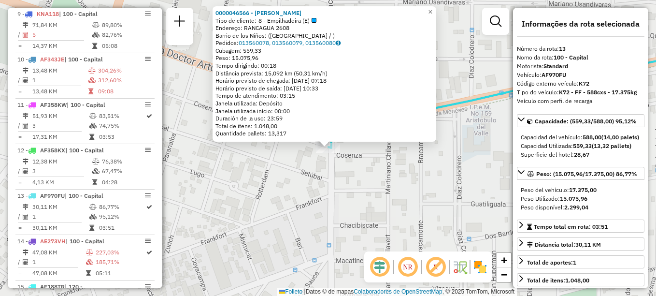
scroll to position [770, 0]
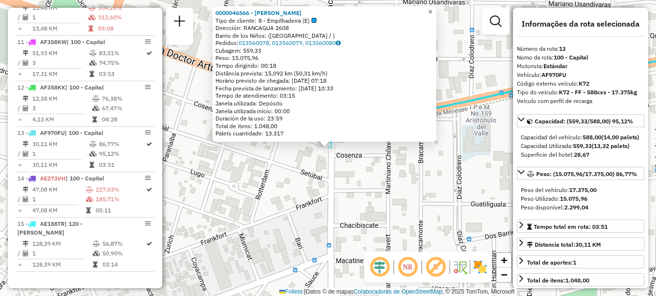
click at [433, 8] on span "×" at bounding box center [430, 12] width 4 height 8
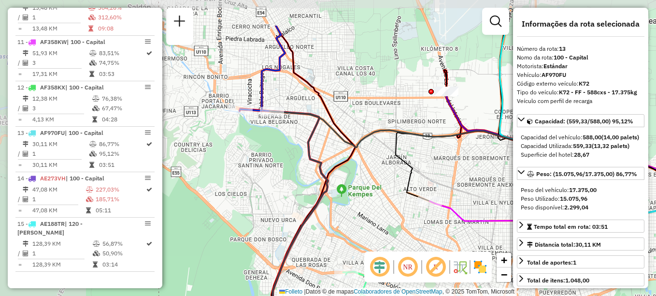
drag, startPoint x: 218, startPoint y: 119, endPoint x: 386, endPoint y: 174, distance: 177.0
click at [386, 174] on div "Janela de atendimento Grade de atendimento Capacidade Transportadoras Veículos …" at bounding box center [328, 148] width 656 height 296
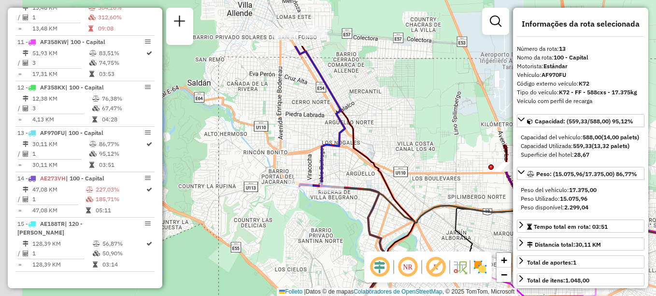
drag, startPoint x: 328, startPoint y: 153, endPoint x: 386, endPoint y: 213, distance: 83.7
click at [386, 213] on div "Janela de atendimento Grade de atendimento Capacidade Transportadoras Veículos …" at bounding box center [328, 148] width 656 height 296
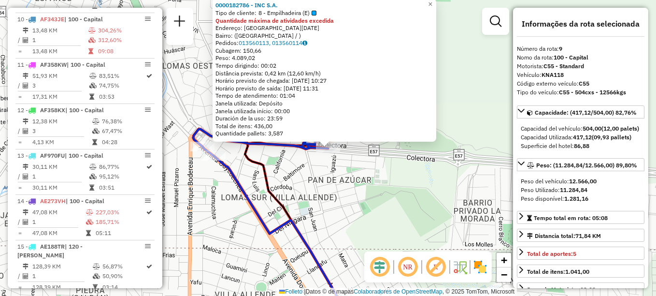
scroll to position [708, 0]
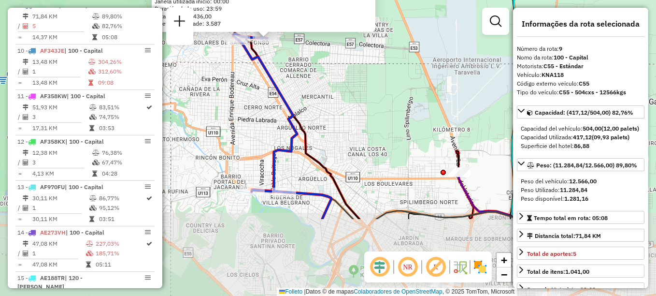
drag, startPoint x: 393, startPoint y: 201, endPoint x: 348, endPoint y: 95, distance: 115.4
click at [348, 95] on div "0000182786 - INC S.A. Tipo de cliente: 8 - Empilhadeira (E) Quantidade máxima d…" at bounding box center [328, 148] width 656 height 296
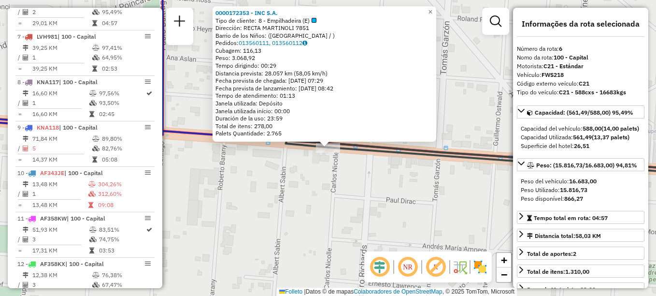
scroll to position [571, 0]
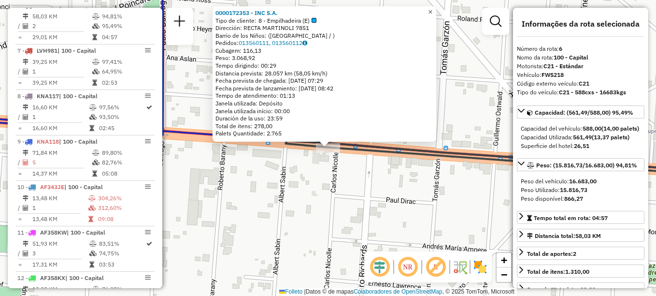
click at [433, 8] on span "×" at bounding box center [430, 12] width 4 height 8
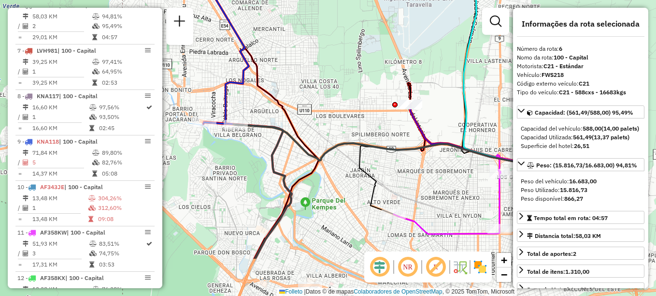
drag, startPoint x: 300, startPoint y: 204, endPoint x: 290, endPoint y: 162, distance: 43.3
click at [290, 162] on div "Janela de atendimento Grade de atendimento Capacidade Transportadoras Veículos …" at bounding box center [328, 148] width 656 height 296
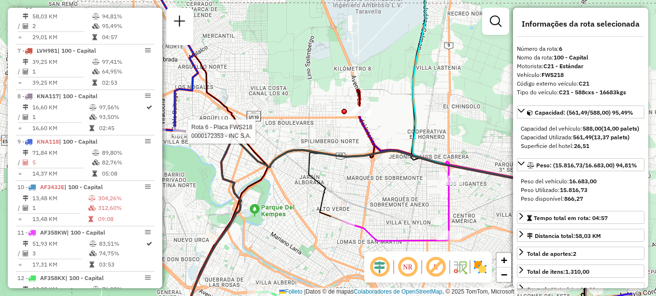
drag, startPoint x: 300, startPoint y: 175, endPoint x: 176, endPoint y: 68, distance: 163.8
click at [176, 68] on div "Rota 6 - Placa FWS218 0000172353 - INC S.A. Janela de atendimento Grade de aten…" at bounding box center [328, 148] width 656 height 296
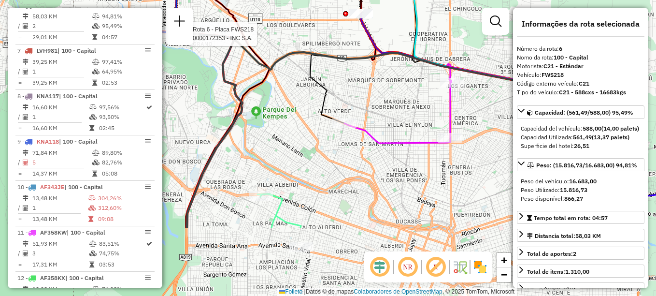
drag, startPoint x: 348, startPoint y: 228, endPoint x: 352, endPoint y: 123, distance: 104.5
click at [352, 123] on div at bounding box center [344, 123] width 24 height 10
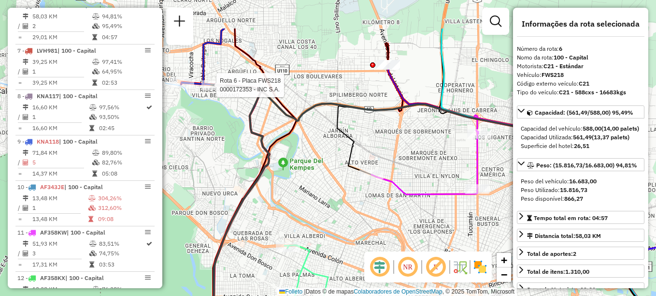
drag, startPoint x: 334, startPoint y: 224, endPoint x: 351, endPoint y: 292, distance: 70.3
click at [351, 292] on div "Rota 6 - Placa FWS218 0000172353 - INC S.A. Janela de atendimento Grade de aten…" at bounding box center [328, 148] width 656 height 296
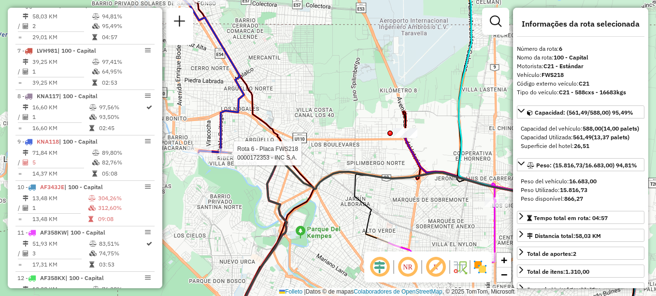
click at [334, 107] on div "Rota 6 - Placa FWS218 0000172353 - INC S.A. Janela de atendimento Grade de aten…" at bounding box center [328, 148] width 656 height 296
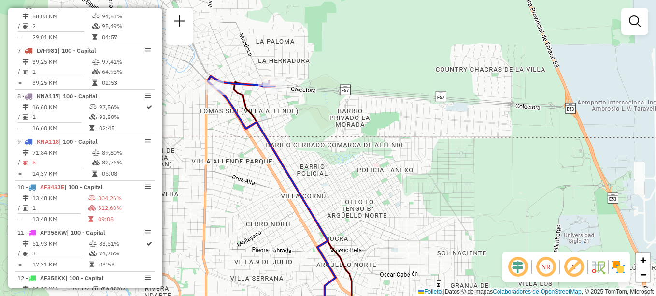
drag, startPoint x: 361, startPoint y: 170, endPoint x: 320, endPoint y: 28, distance: 147.3
click at [319, 43] on div "Janela de atendimento Grade de atendimento Capacidade Transportadoras Veículos …" at bounding box center [328, 148] width 656 height 296
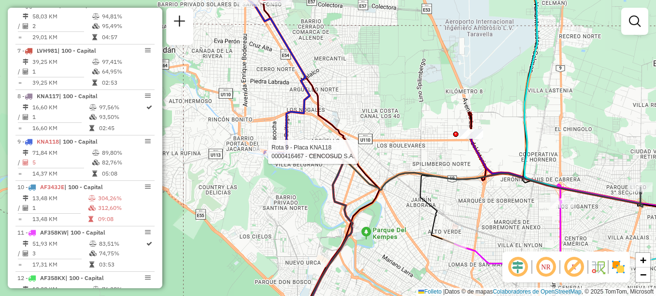
select select "**********"
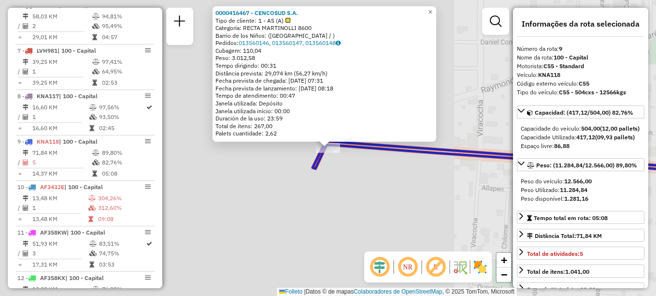
scroll to position [708, 0]
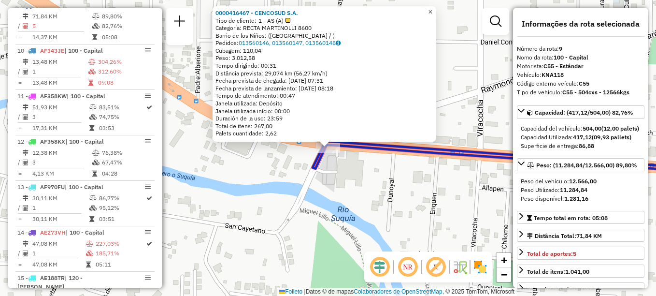
click at [433, 10] on span "×" at bounding box center [430, 12] width 4 height 8
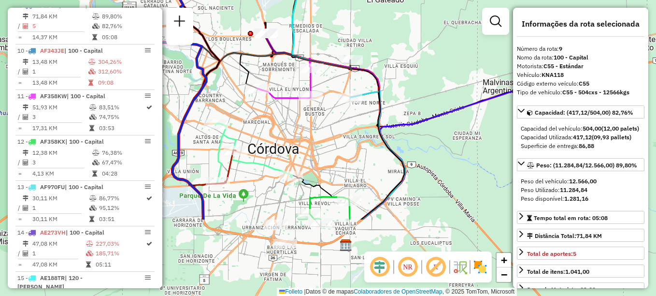
drag, startPoint x: 287, startPoint y: 130, endPoint x: 233, endPoint y: 73, distance: 77.9
click at [233, 73] on div "Janela de atendimento Grade de atendimento Capacidade Transportadoras Veículos …" at bounding box center [328, 148] width 656 height 296
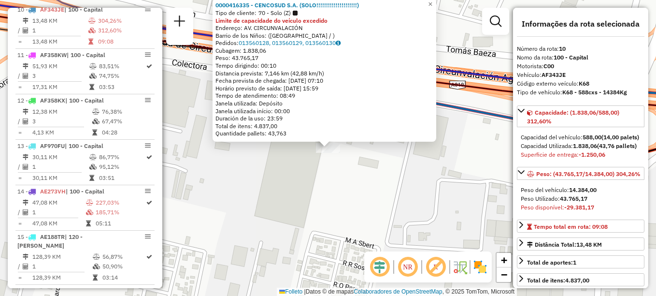
scroll to position [753, 0]
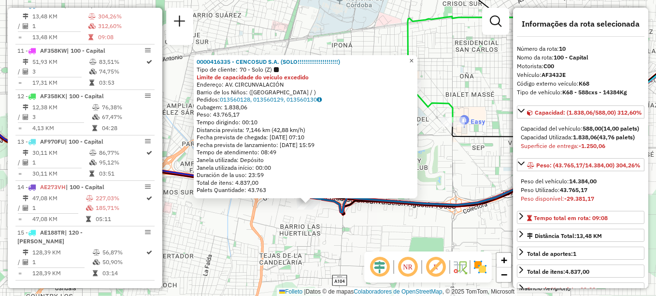
click at [414, 60] on span "×" at bounding box center [411, 61] width 4 height 8
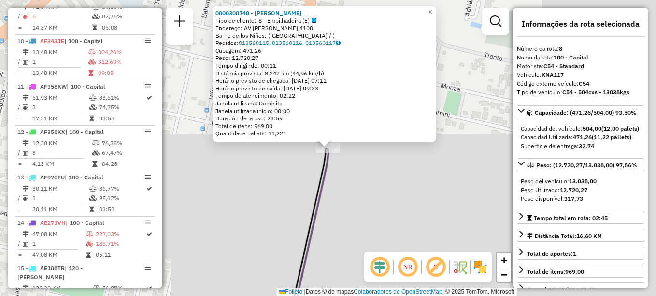
scroll to position [662, 0]
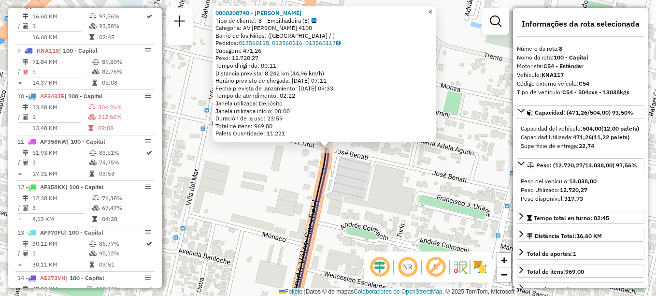
click at [433, 8] on span "×" at bounding box center [430, 12] width 4 height 8
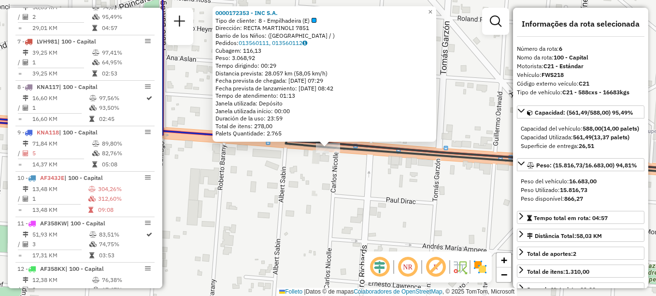
scroll to position [571, 0]
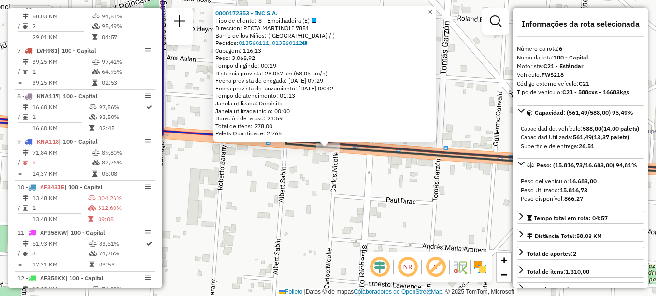
click at [433, 8] on span "×" at bounding box center [430, 12] width 4 height 8
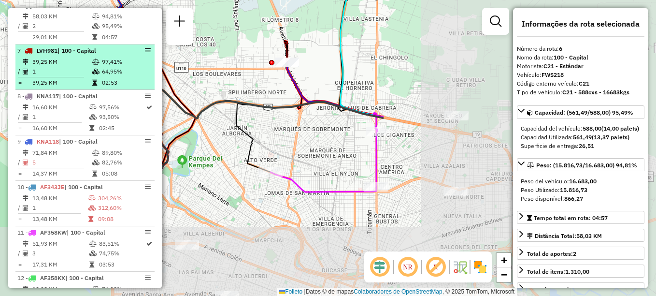
drag, startPoint x: 452, startPoint y: 195, endPoint x: 111, endPoint y: 88, distance: 357.4
click at [111, 88] on hb-router-mapa "Informações da Sessão 1280625 - 23/09/2025 Creación: 22/09/2025 17:22 Depósito:…" at bounding box center [328, 148] width 656 height 296
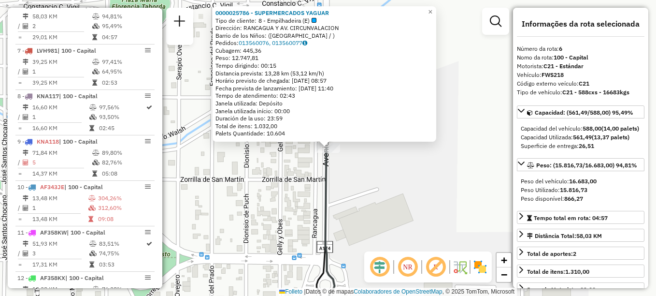
click at [430, 195] on div "0000025786 - SUPERMERCADOS YAGUAR Tipo de cliente: 8 - Empilhadeira (E) Direcci…" at bounding box center [328, 148] width 656 height 296
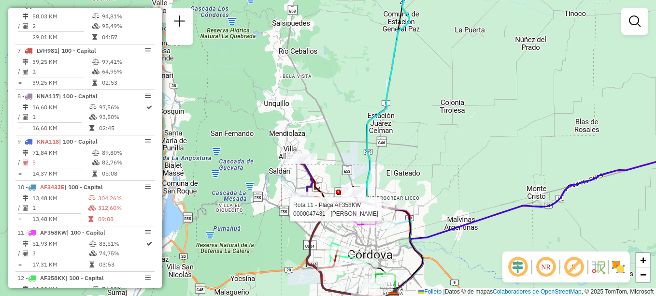
select select "**********"
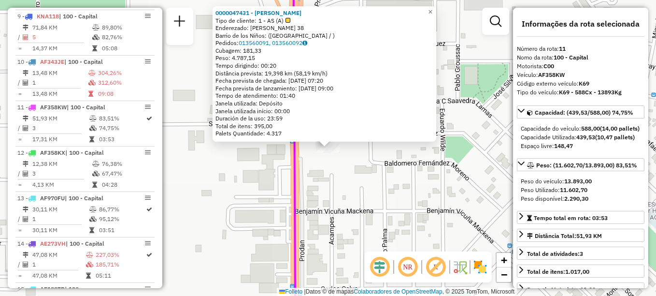
scroll to position [770, 0]
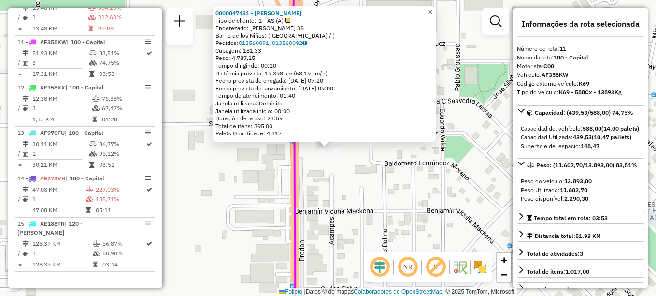
click at [433, 10] on span "×" at bounding box center [430, 12] width 4 height 8
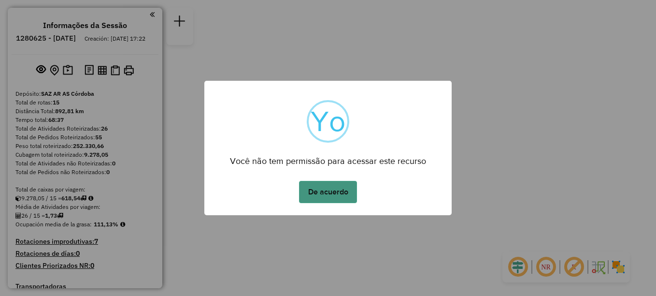
click at [338, 185] on button "De acuerdo" at bounding box center [328, 192] width 58 height 22
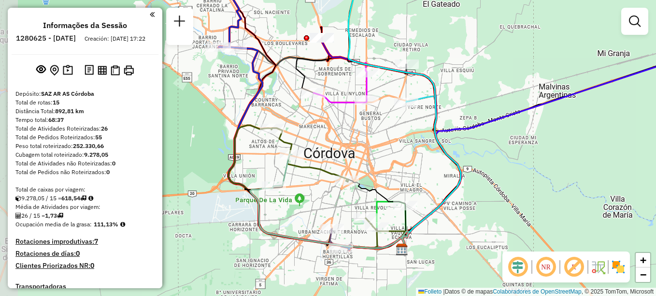
drag, startPoint x: 328, startPoint y: 137, endPoint x: 372, endPoint y: 154, distance: 46.9
click at [372, 154] on div "Janela de atendimento Grade de atendimento Capacidade Transportadoras Veículos …" at bounding box center [328, 148] width 656 height 296
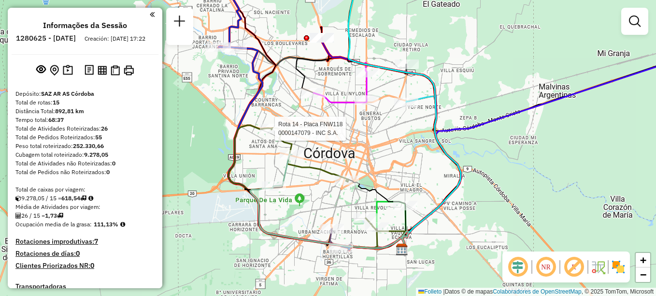
select select "**********"
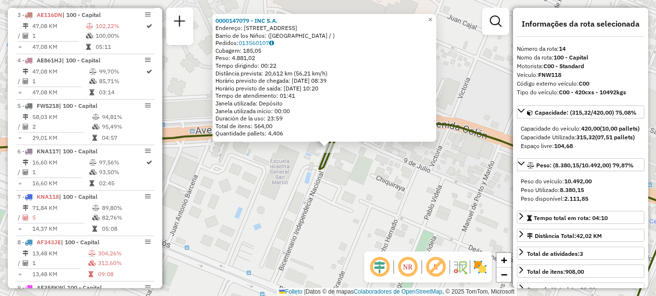
scroll to position [770, 0]
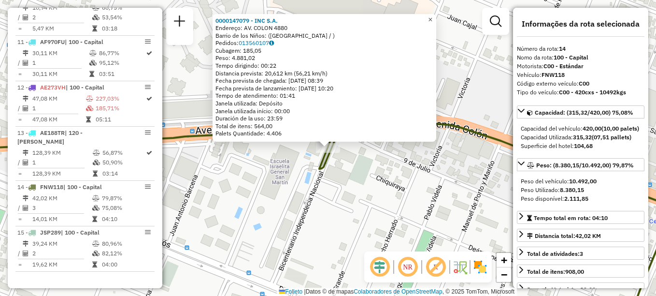
drag, startPoint x: 438, startPoint y: 18, endPoint x: 428, endPoint y: 27, distance: 13.0
click at [433, 18] on span "×" at bounding box center [430, 19] width 4 height 8
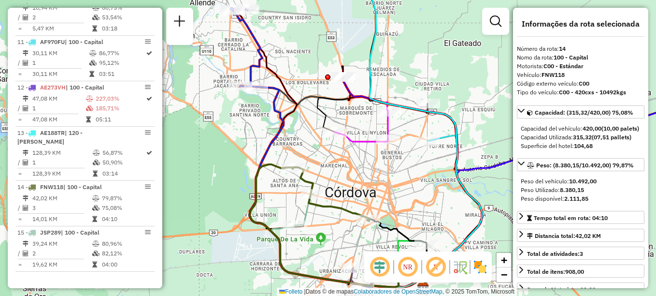
drag, startPoint x: 302, startPoint y: 132, endPoint x: 323, endPoint y: 151, distance: 29.1
click at [323, 151] on div "Janela de atendimento Grade de atendimento Capacidade Transportadoras Veículos …" at bounding box center [328, 148] width 656 height 296
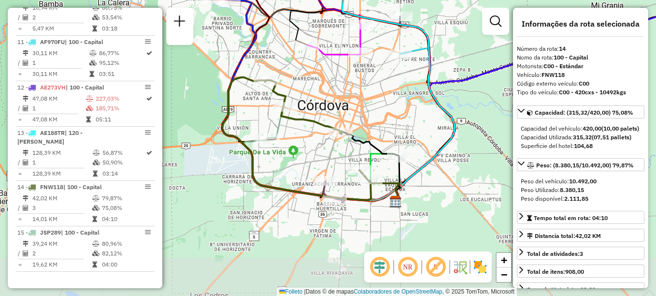
drag, startPoint x: 380, startPoint y: 172, endPoint x: 357, endPoint y: 92, distance: 83.0
click at [357, 92] on div "Janela de atendimento Grade de atendimento Capacidade Transportadoras Veículos …" at bounding box center [328, 148] width 656 height 296
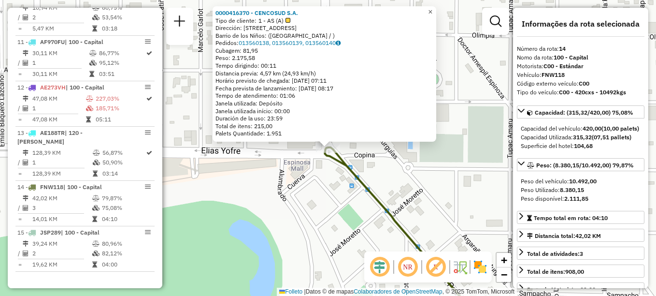
click at [436, 6] on link "×" at bounding box center [431, 12] width 12 height 12
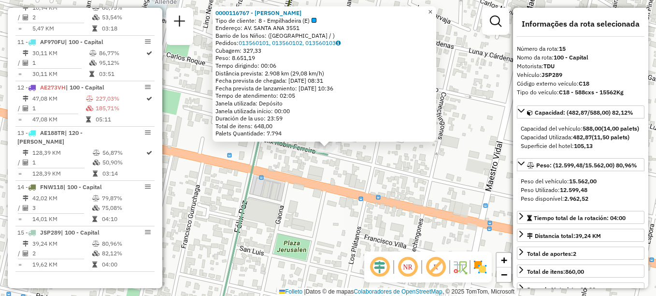
click at [433, 8] on span "×" at bounding box center [430, 12] width 4 height 8
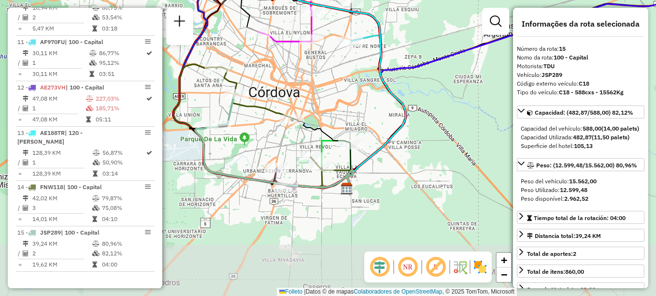
drag, startPoint x: 405, startPoint y: 185, endPoint x: 375, endPoint y: 126, distance: 66.6
click at [375, 126] on div "Janela de atendimento Grade de atendimento Capacidade Transportadoras Veículos …" at bounding box center [328, 148] width 656 height 296
